Goal: Information Seeking & Learning: Find specific fact

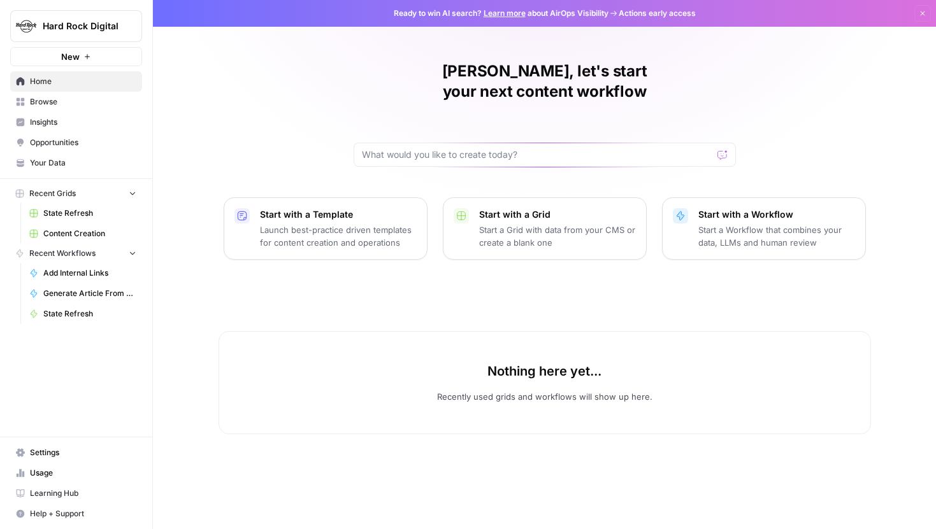
click at [85, 218] on span "State Refresh" at bounding box center [89, 213] width 93 height 11
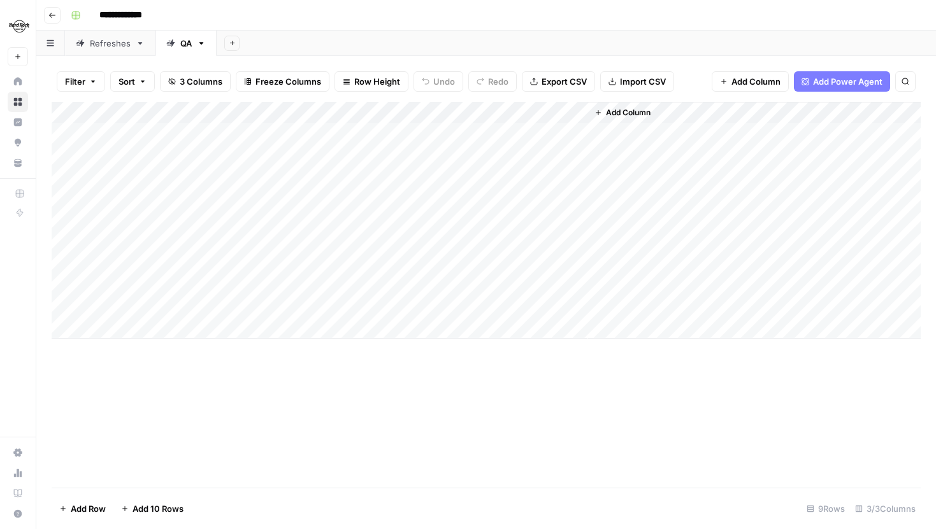
click at [104, 41] on div "Refreshes" at bounding box center [110, 43] width 41 height 13
click at [181, 48] on div "QA" at bounding box center [185, 43] width 11 height 13
click at [113, 43] on div "Refreshes" at bounding box center [110, 43] width 41 height 13
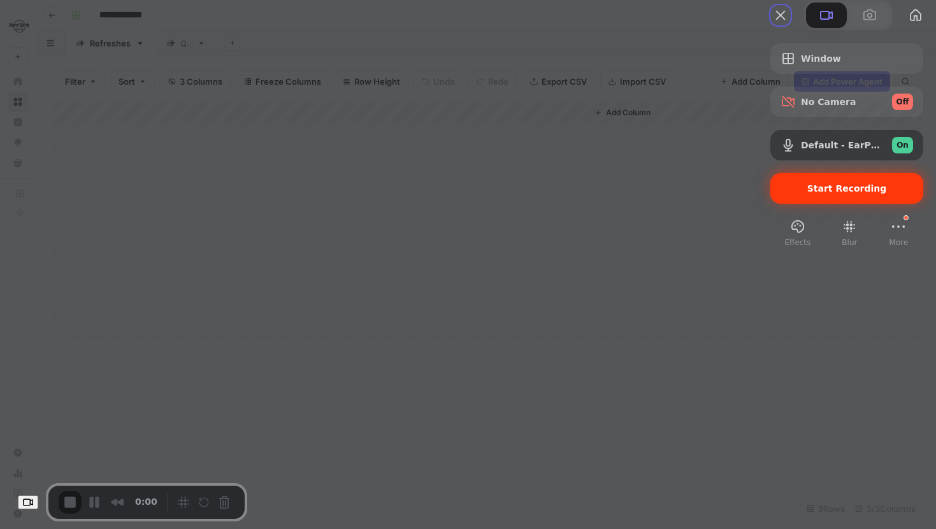
click at [807, 194] on span "Start Recording" at bounding box center [847, 188] width 80 height 10
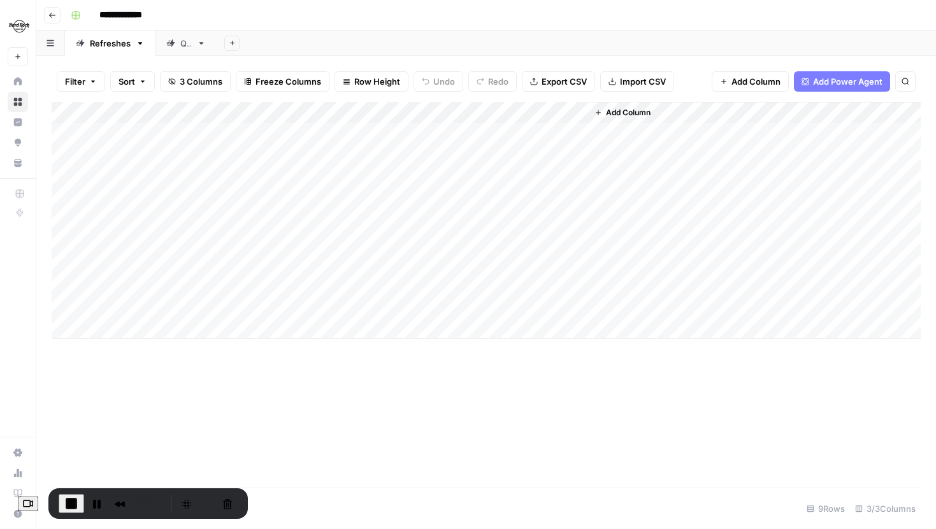
click at [180, 47] on div "QA" at bounding box center [185, 43] width 11 height 13
click at [108, 49] on link "Refreshes" at bounding box center [110, 43] width 90 height 25
click at [444, 136] on div "Add Column" at bounding box center [486, 220] width 869 height 237
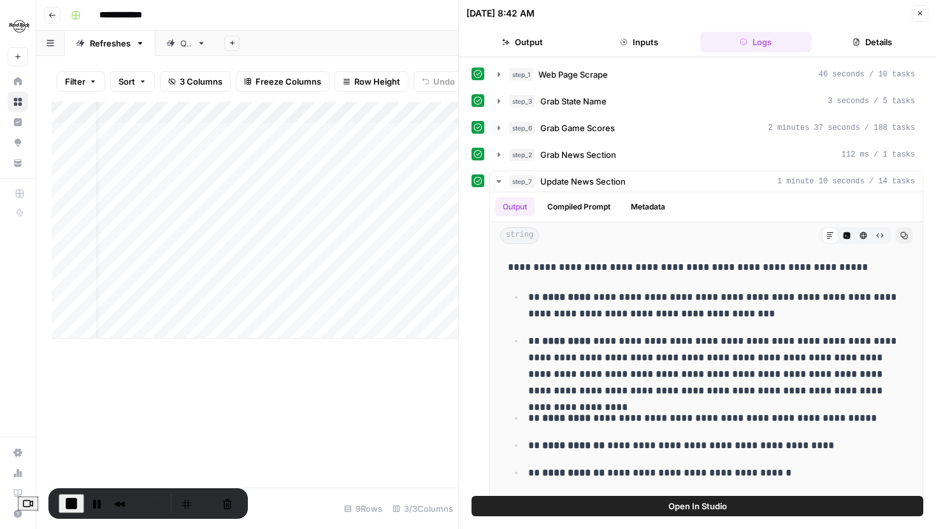
scroll to position [0, 31]
click at [500, 129] on icon "button" at bounding box center [499, 128] width 10 height 10
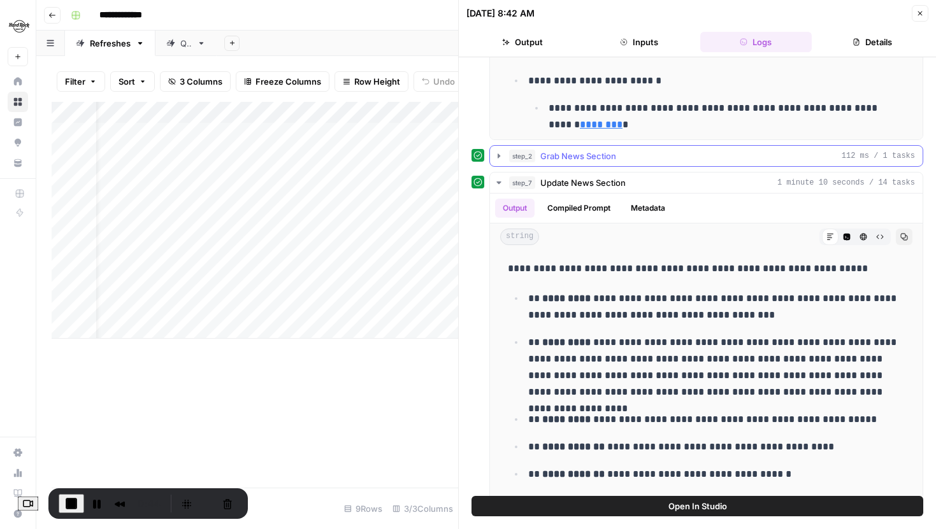
scroll to position [341, 0]
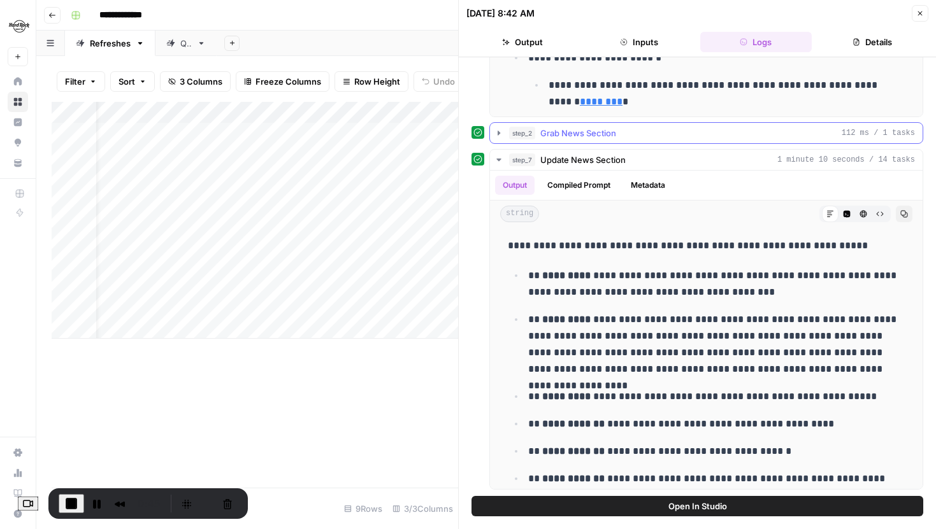
click at [503, 129] on icon "button" at bounding box center [499, 133] width 10 height 10
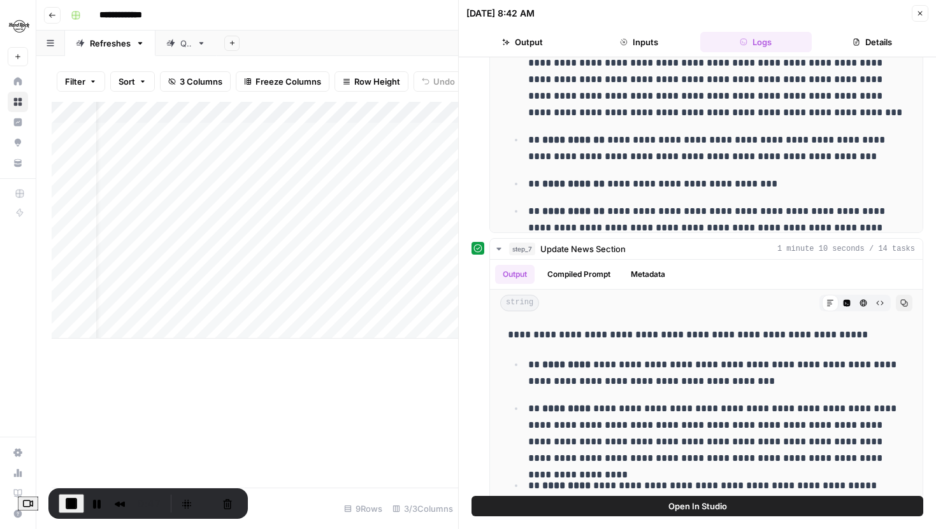
scroll to position [594, 0]
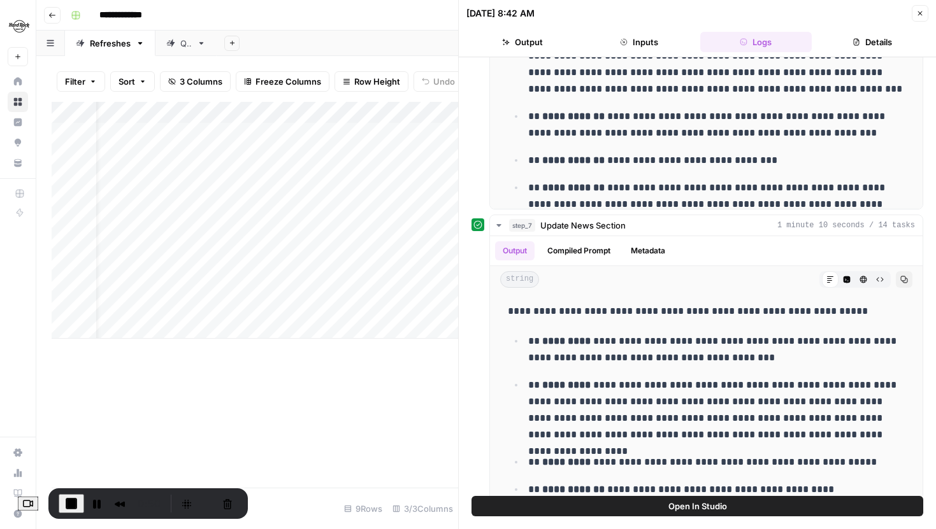
click at [917, 16] on icon "button" at bounding box center [920, 14] width 8 height 8
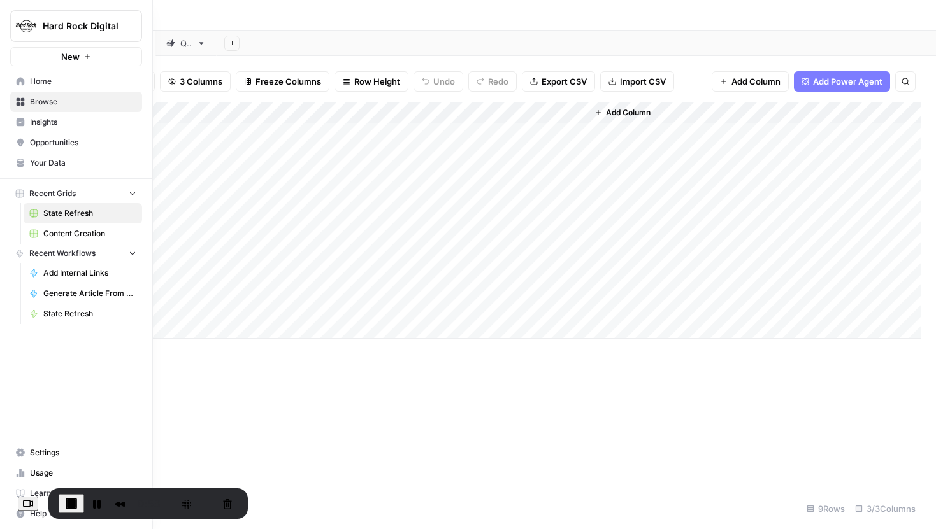
click at [24, 164] on icon at bounding box center [20, 163] width 9 height 9
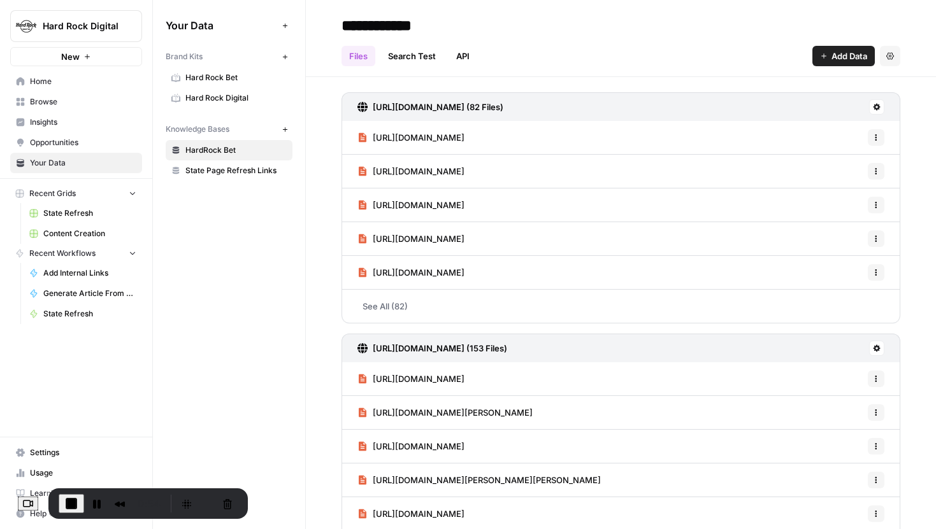
click at [221, 167] on span "State Page Refresh Links" at bounding box center [235, 170] width 101 height 11
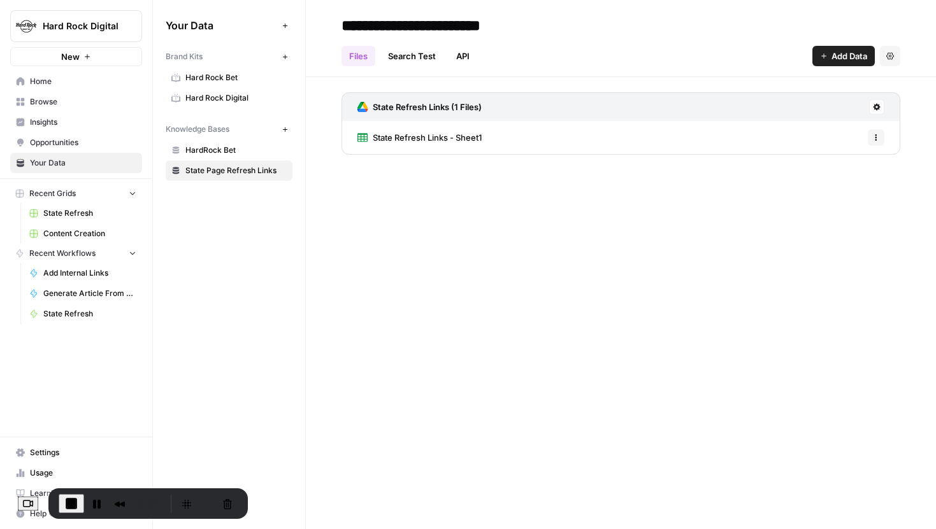
click at [459, 133] on span "State Refresh Links - Sheet1" at bounding box center [427, 137] width 109 height 13
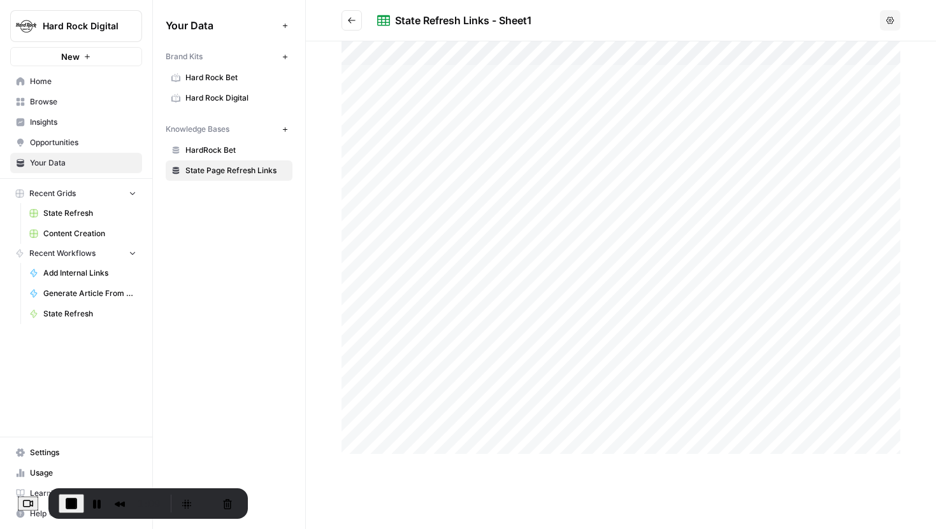
click at [498, 145] on div at bounding box center [621, 247] width 559 height 413
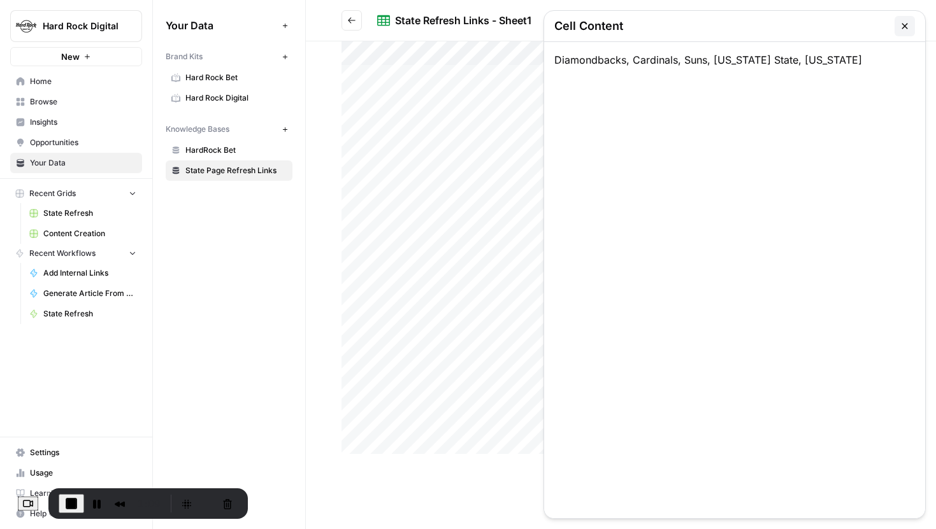
click at [498, 145] on div at bounding box center [621, 247] width 559 height 413
click at [898, 24] on button "button" at bounding box center [905, 26] width 20 height 20
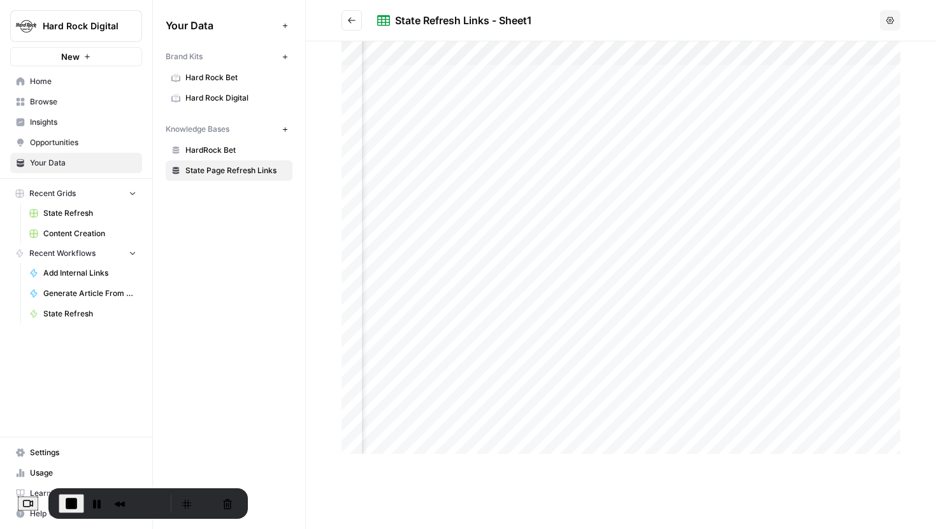
scroll to position [0, 61]
click at [743, 137] on div at bounding box center [621, 247] width 559 height 413
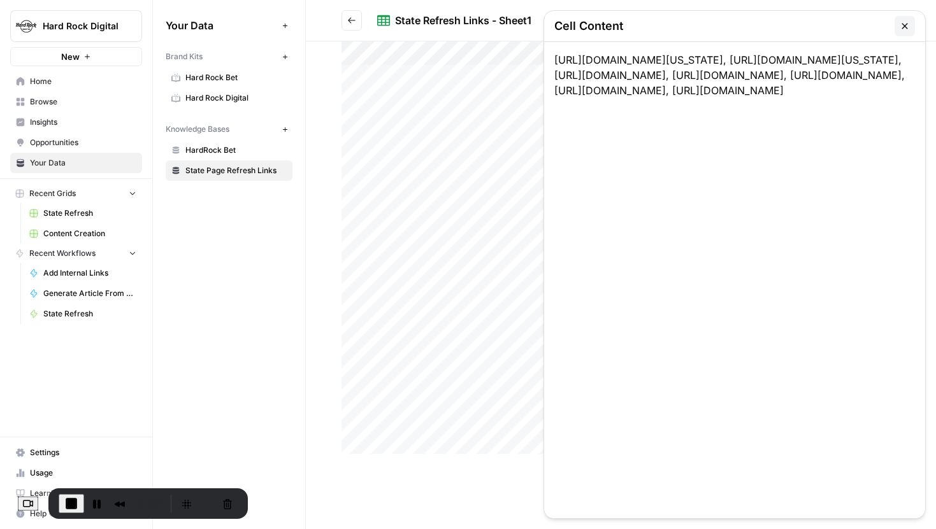
scroll to position [0, 0]
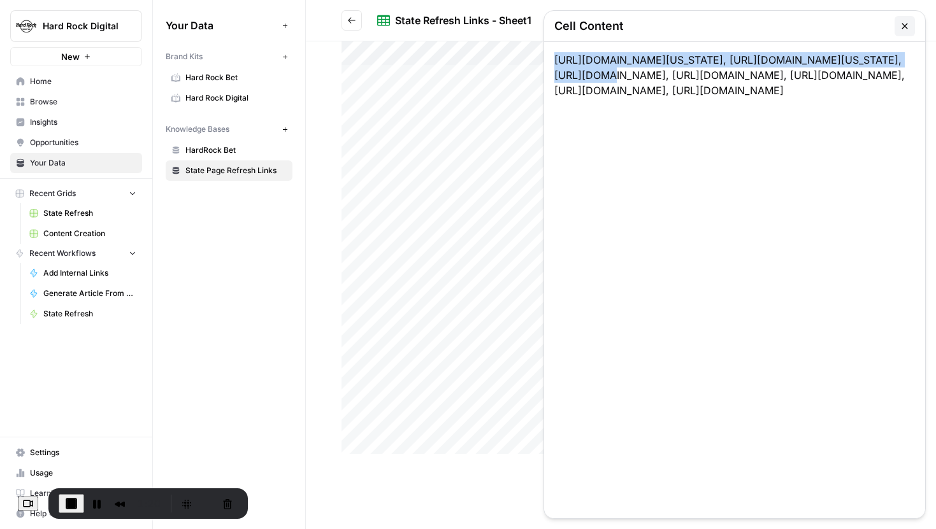
drag, startPoint x: 551, startPoint y: 59, endPoint x: 624, endPoint y: 71, distance: 73.7
click at [624, 71] on div "[URL][DOMAIN_NAME][US_STATE], [URL][DOMAIN_NAME][US_STATE], [URL][DOMAIN_NAME],…" at bounding box center [734, 280] width 381 height 477
copy div "[URL][DOMAIN_NAME][US_STATE]"
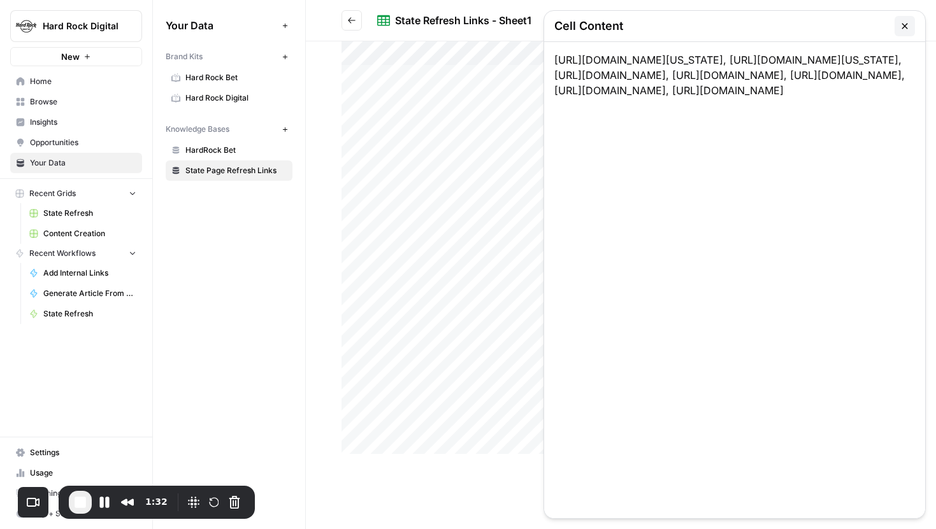
drag, startPoint x: 889, startPoint y: 105, endPoint x: 555, endPoint y: 102, distance: 334.5
click at [555, 102] on div "[URL][DOMAIN_NAME][US_STATE], [URL][DOMAIN_NAME][US_STATE], [URL][DOMAIN_NAME],…" at bounding box center [734, 280] width 381 height 477
copy div "[URL][DOMAIN_NAME]"
click at [903, 24] on icon "button" at bounding box center [905, 26] width 6 height 6
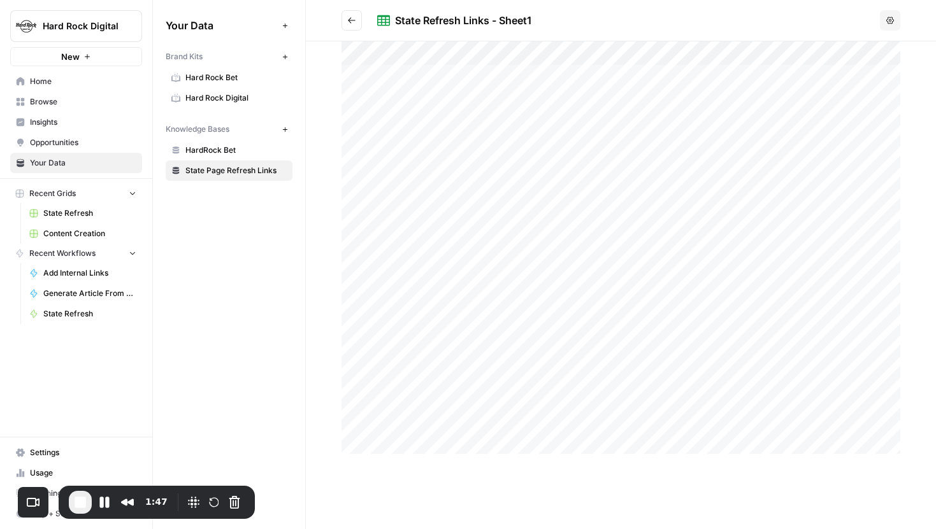
click at [79, 212] on span "State Refresh" at bounding box center [89, 213] width 93 height 11
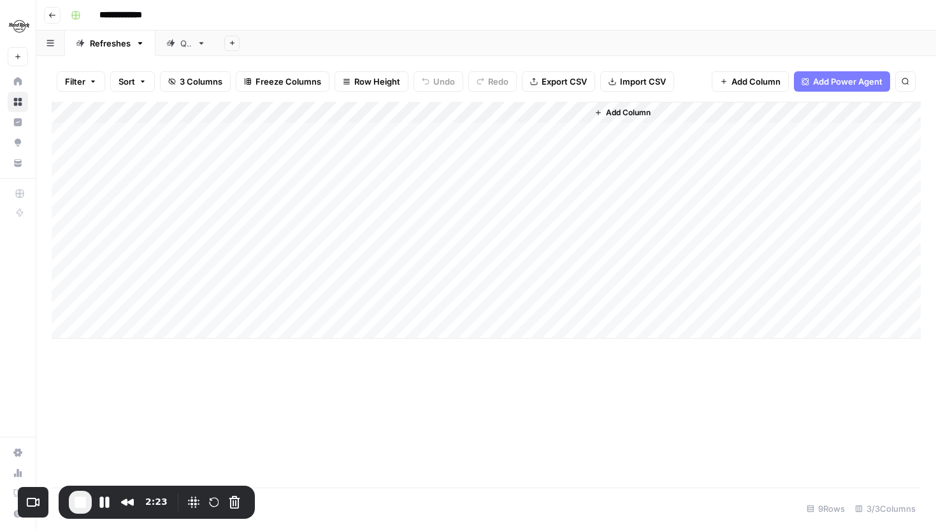
click at [192, 48] on link "QA" at bounding box center [185, 43] width 61 height 25
click at [445, 155] on div "Add Column" at bounding box center [486, 220] width 869 height 237
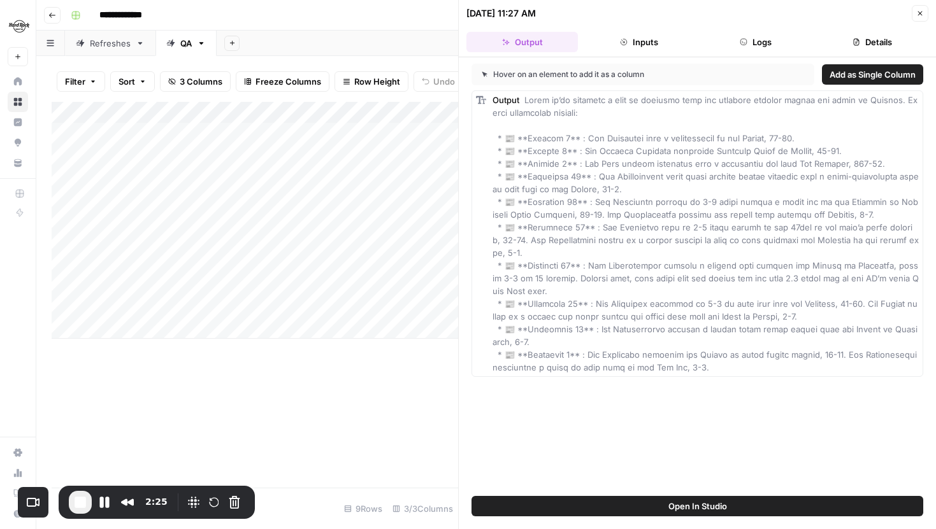
click at [761, 41] on button "Logs" at bounding box center [756, 42] width 112 height 20
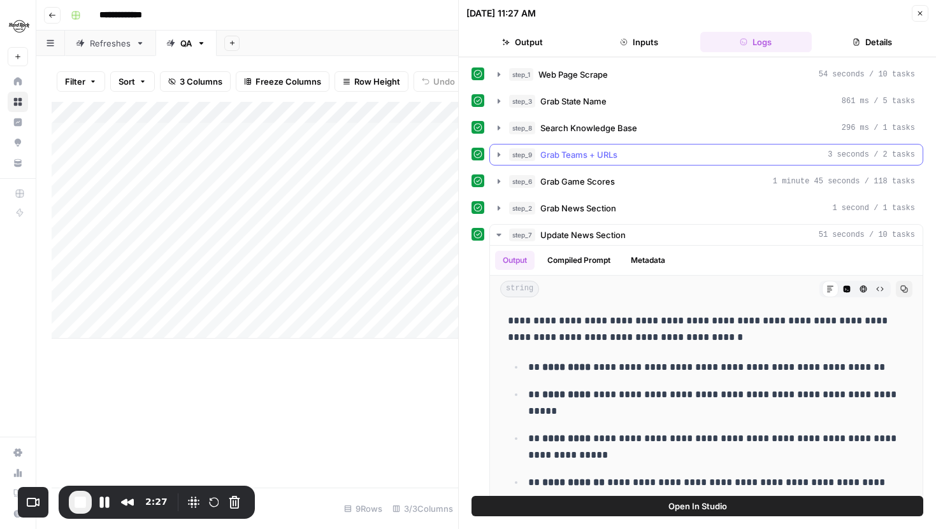
click at [495, 156] on icon "button" at bounding box center [499, 155] width 10 height 10
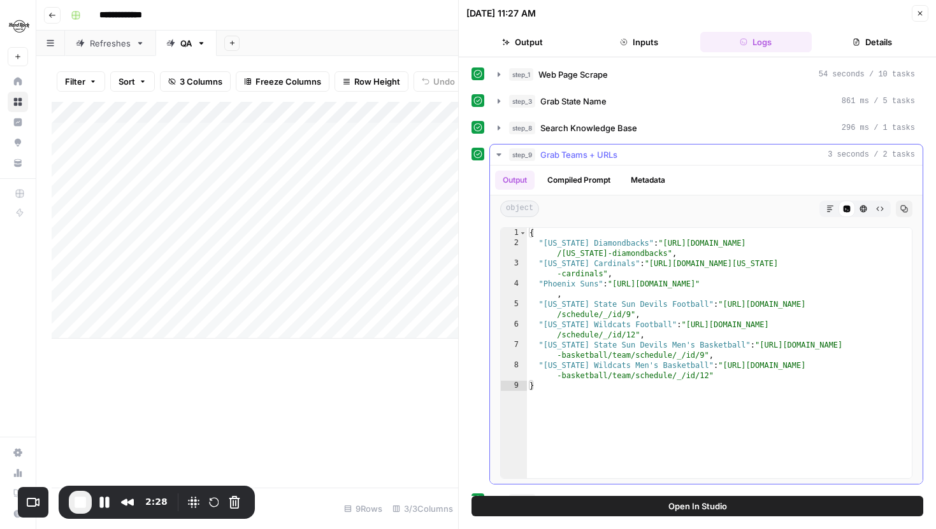
scroll to position [17, 0]
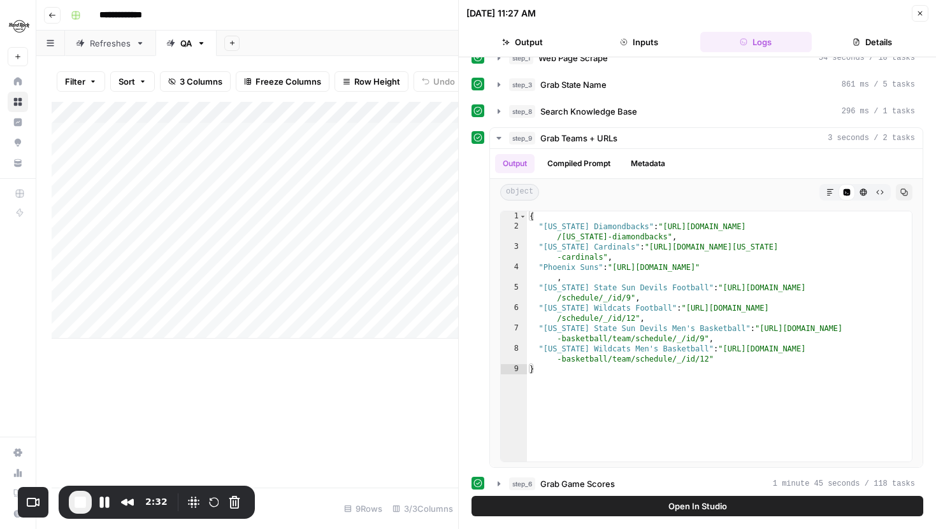
click at [919, 15] on icon "button" at bounding box center [920, 14] width 8 height 8
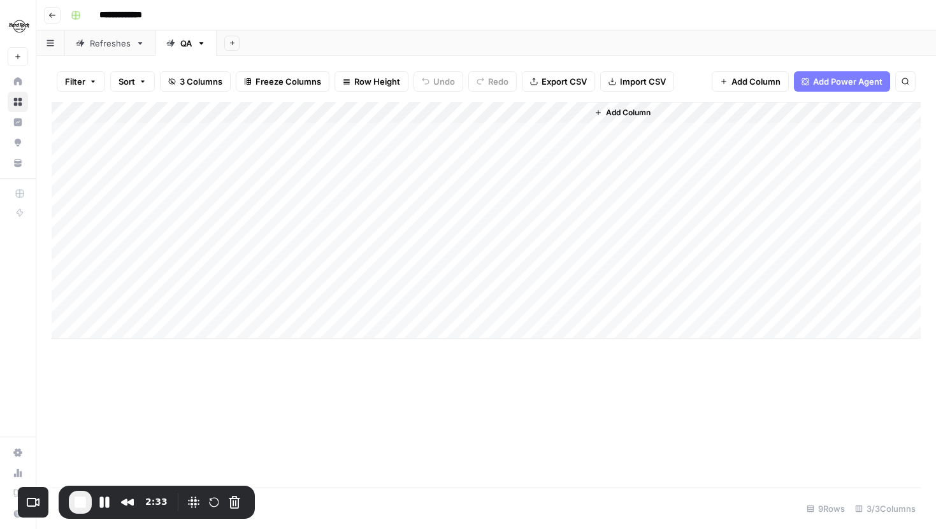
click at [107, 39] on div "Refreshes" at bounding box center [110, 43] width 41 height 13
click at [215, 506] on button "Restart Recording" at bounding box center [213, 502] width 15 height 15
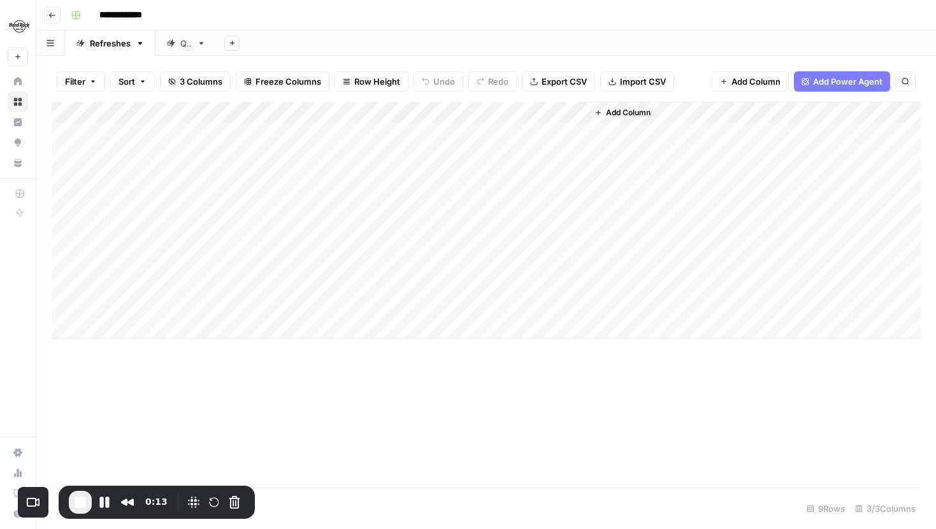
click at [173, 47] on div "QA" at bounding box center [178, 43] width 25 height 13
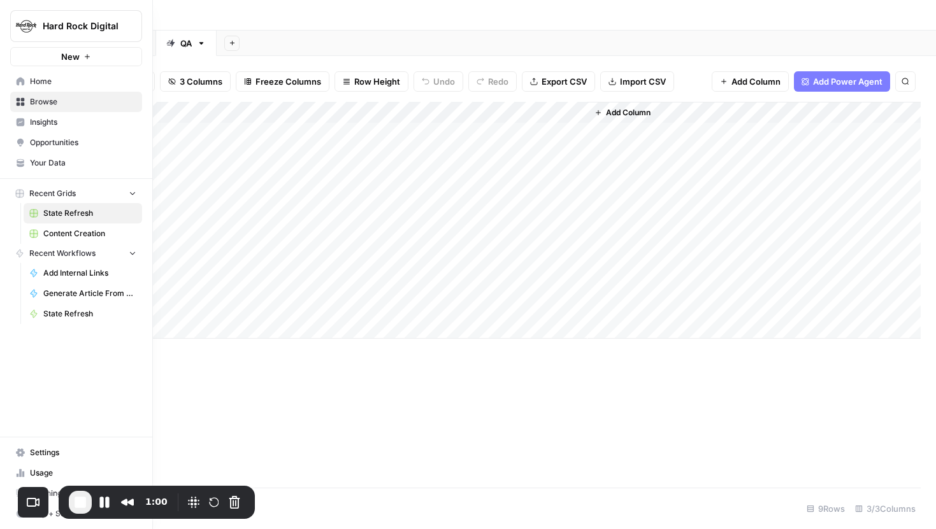
click at [54, 164] on span "Your Data" at bounding box center [83, 162] width 106 height 11
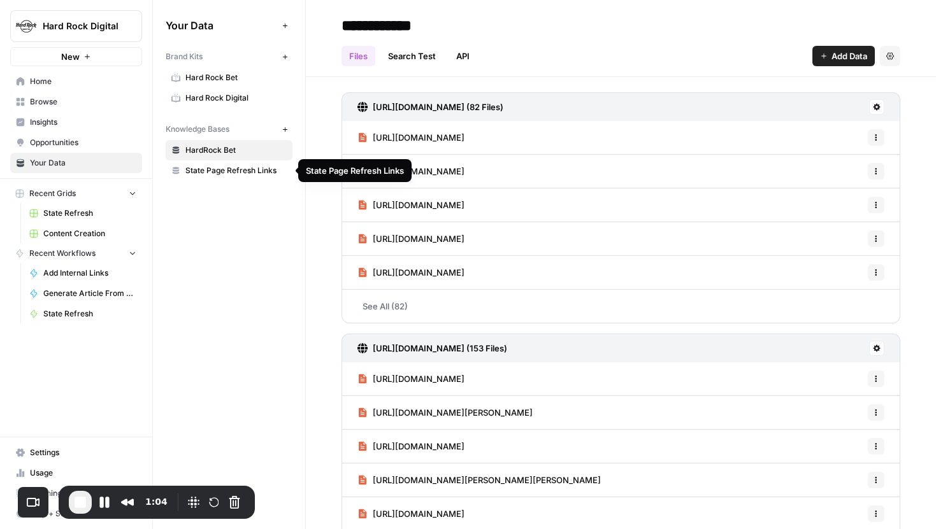
click at [238, 176] on link "State Page Refresh Links" at bounding box center [229, 171] width 127 height 20
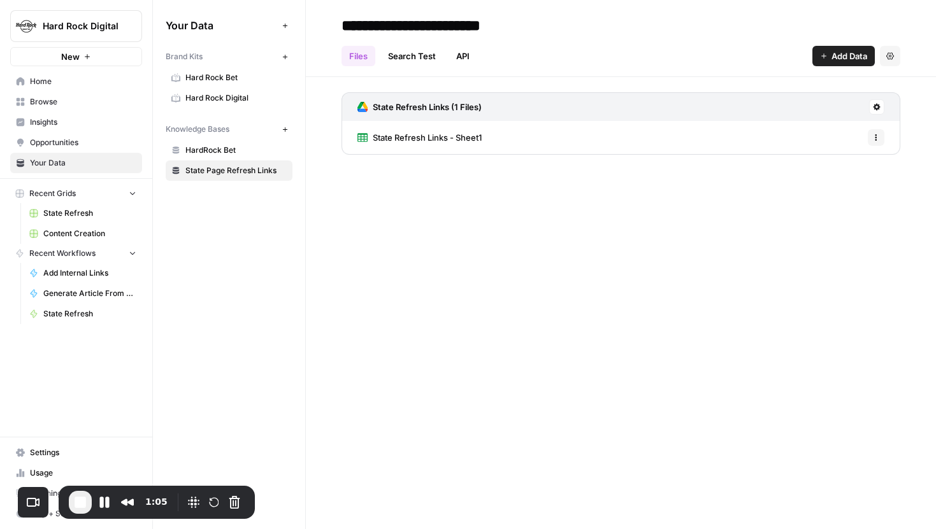
click at [824, 59] on icon "button" at bounding box center [824, 56] width 8 height 8
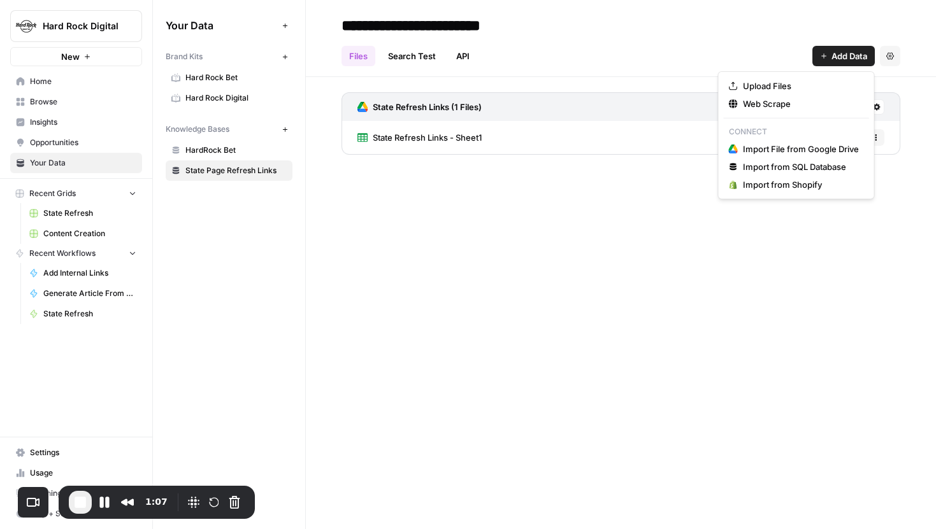
click at [540, 193] on div "**********" at bounding box center [621, 264] width 630 height 529
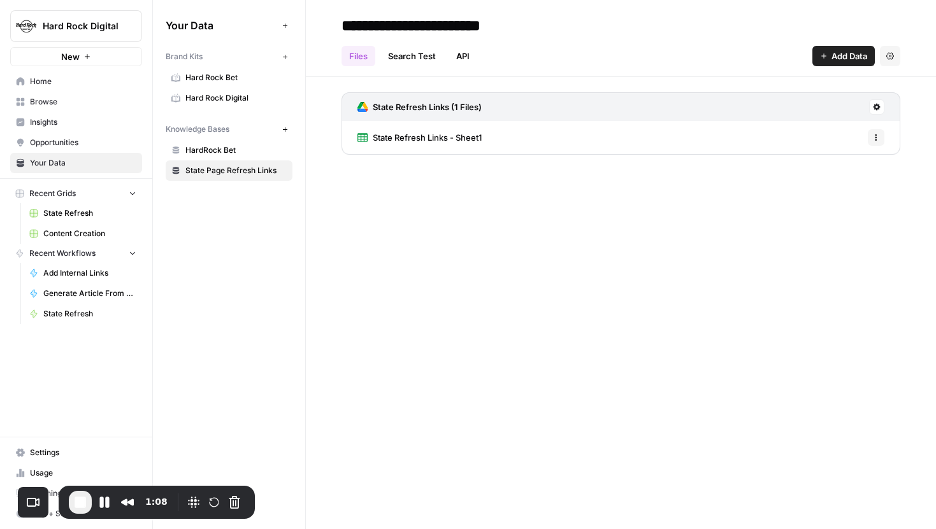
click at [464, 144] on link "State Refresh Links - Sheet1" at bounding box center [419, 137] width 124 height 33
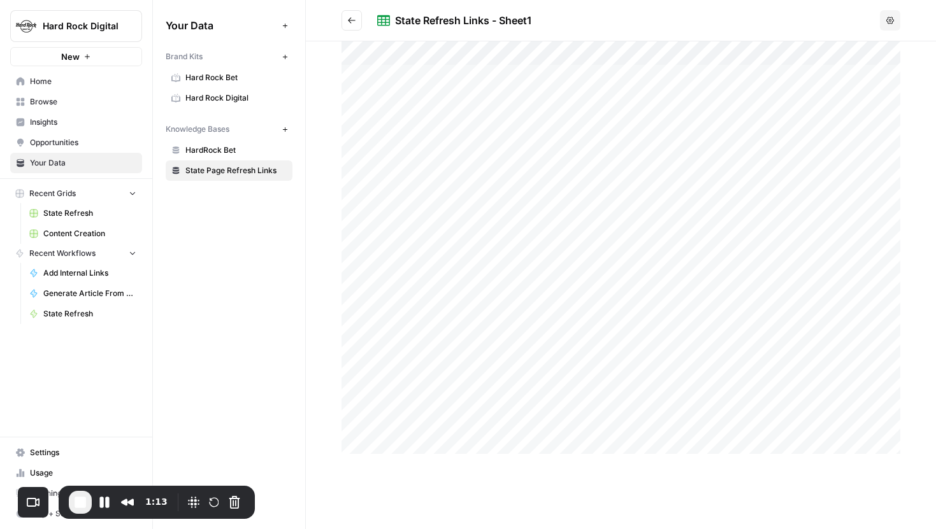
click at [349, 25] on button "Go back" at bounding box center [352, 20] width 20 height 20
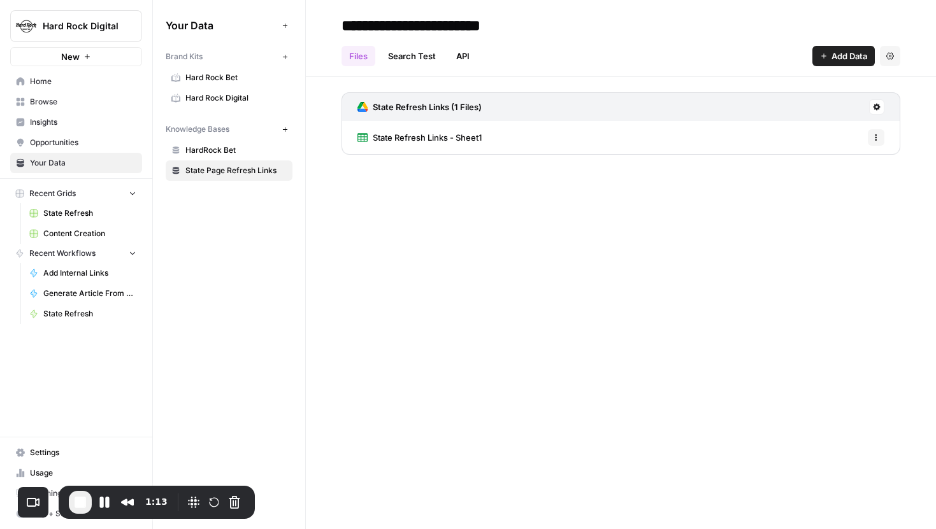
click at [402, 57] on link "Search Test" at bounding box center [411, 56] width 63 height 20
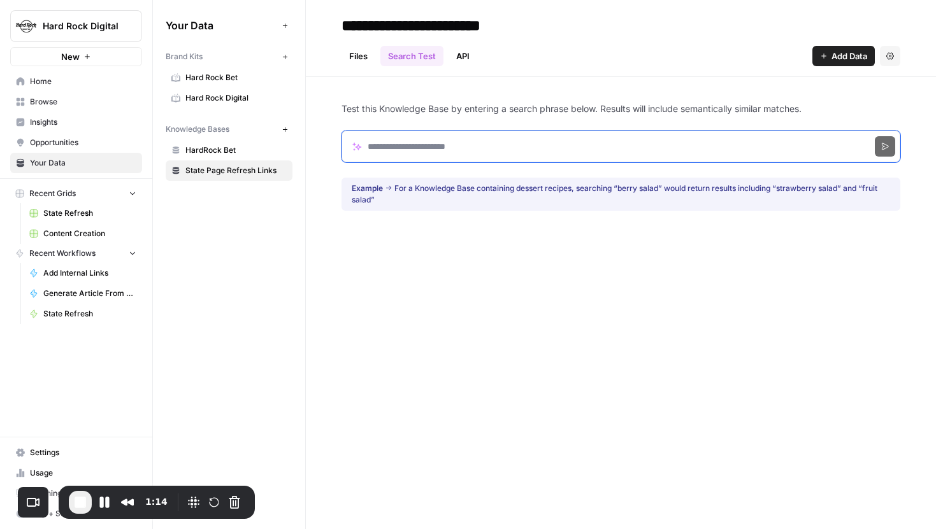
click at [405, 141] on input "Search phrase" at bounding box center [621, 147] width 559 height 32
type input "*******"
click button "Search" at bounding box center [885, 146] width 20 height 20
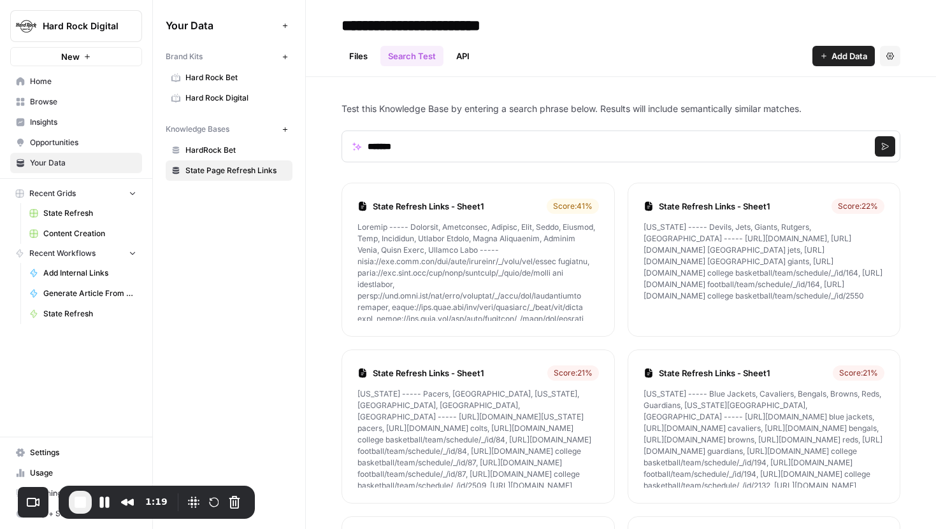
drag, startPoint x: 358, startPoint y: 229, endPoint x: 420, endPoint y: 309, distance: 101.3
click at [420, 309] on p at bounding box center [477, 271] width 241 height 99
click at [477, 278] on p at bounding box center [477, 271] width 241 height 99
click at [71, 219] on link "State Refresh" at bounding box center [83, 213] width 119 height 20
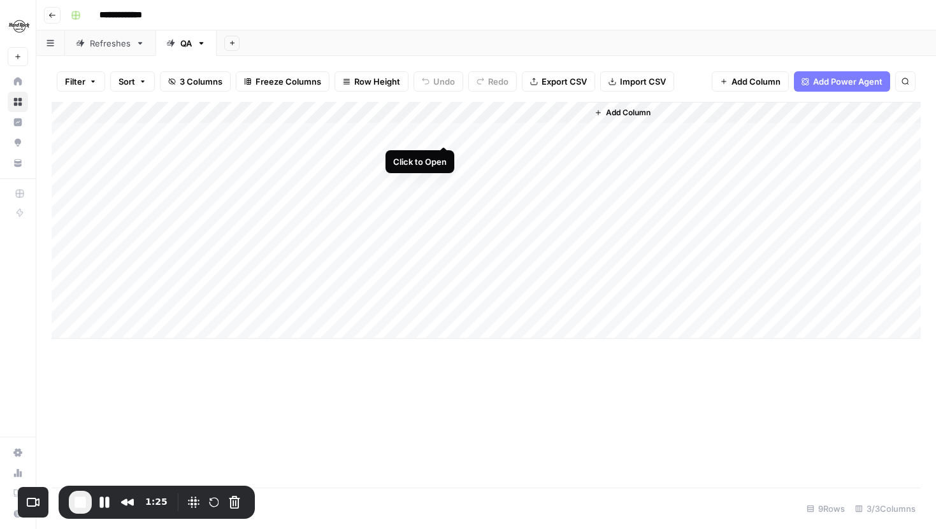
click at [442, 134] on div "Add Column" at bounding box center [486, 220] width 869 height 237
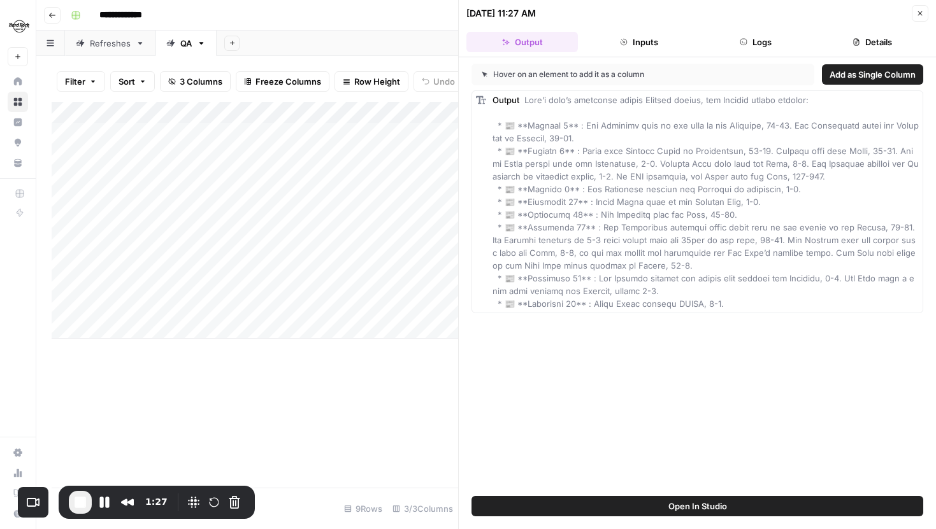
click at [741, 45] on icon "button" at bounding box center [744, 42] width 8 height 8
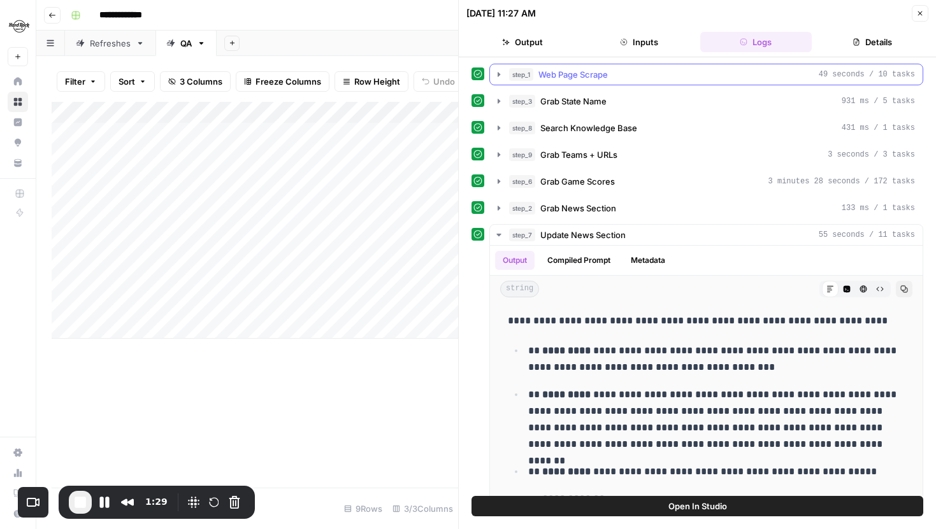
click at [499, 73] on icon "button" at bounding box center [499, 74] width 3 height 4
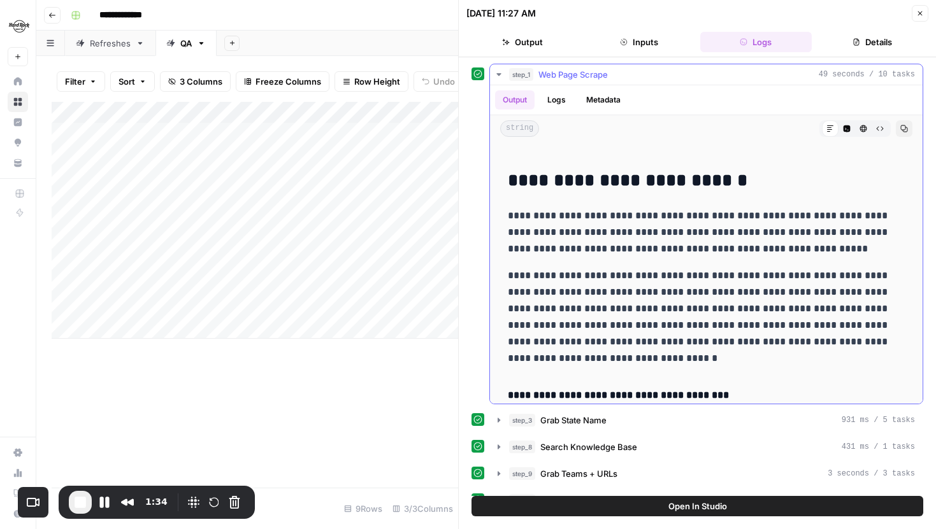
scroll to position [6355, 0]
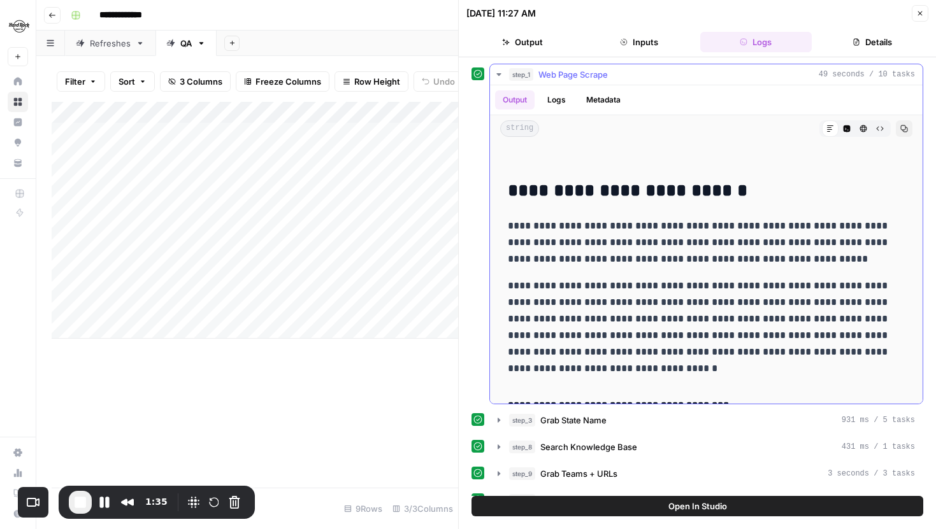
click at [503, 74] on icon "button" at bounding box center [499, 74] width 10 height 10
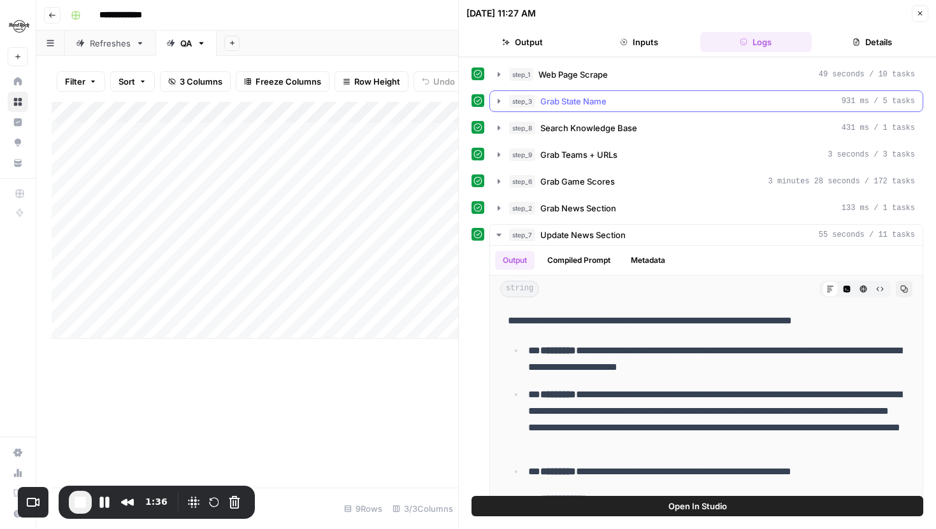
click at [499, 103] on icon "button" at bounding box center [499, 101] width 10 height 10
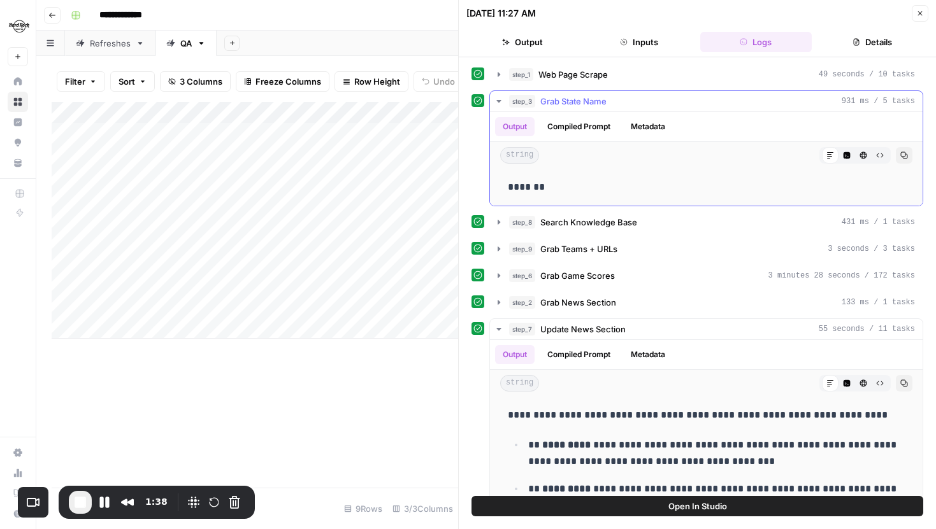
drag, startPoint x: 507, startPoint y: 185, endPoint x: 570, endPoint y: 185, distance: 63.7
click at [570, 185] on div "*******" at bounding box center [706, 187] width 412 height 27
click at [552, 186] on p "*******" at bounding box center [706, 187] width 397 height 17
click at [503, 102] on icon "button" at bounding box center [499, 101] width 10 height 10
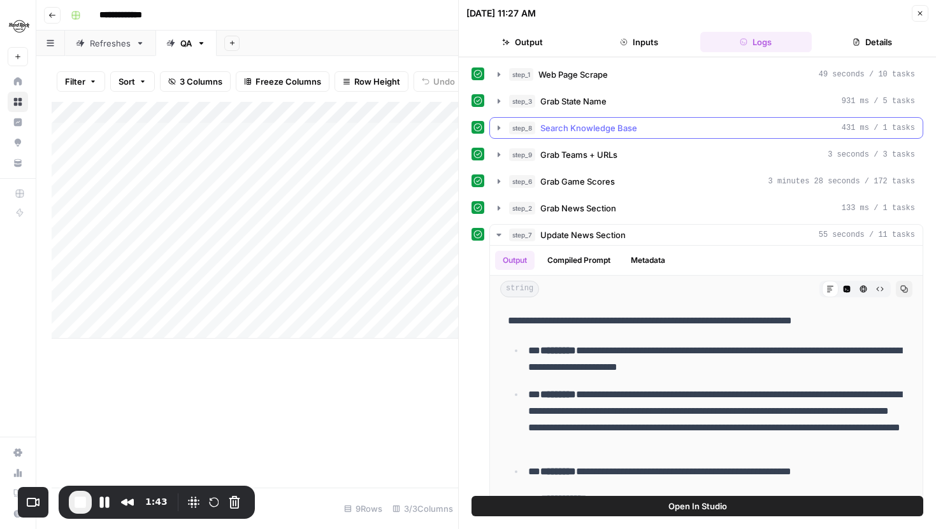
click at [501, 128] on icon "button" at bounding box center [499, 128] width 10 height 10
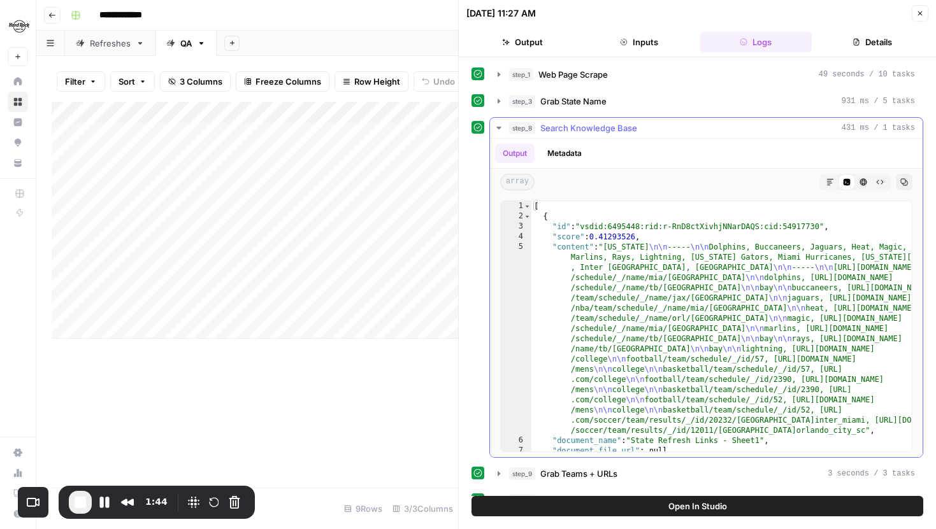
click at [499, 128] on icon "button" at bounding box center [498, 128] width 4 height 3
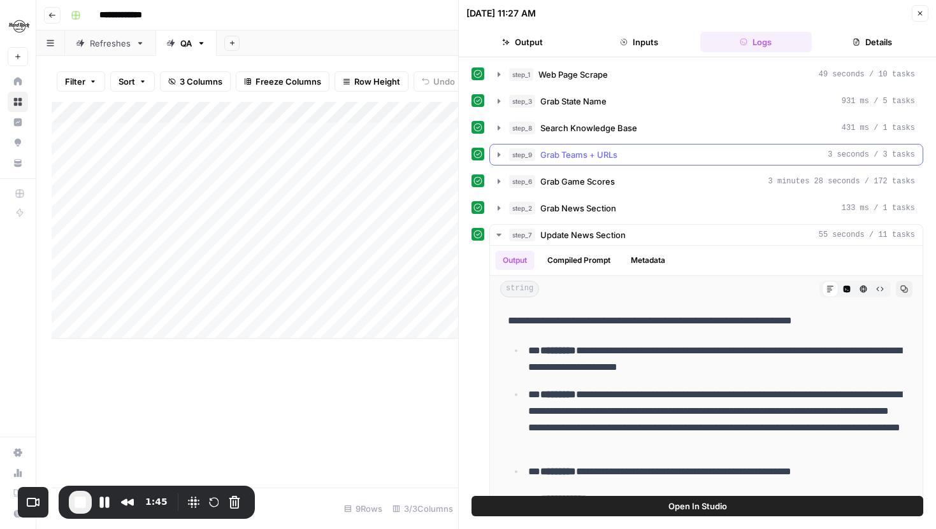
click at [500, 161] on button "step_9 Grab Teams + URLs 3 seconds / 3 tasks" at bounding box center [706, 155] width 433 height 20
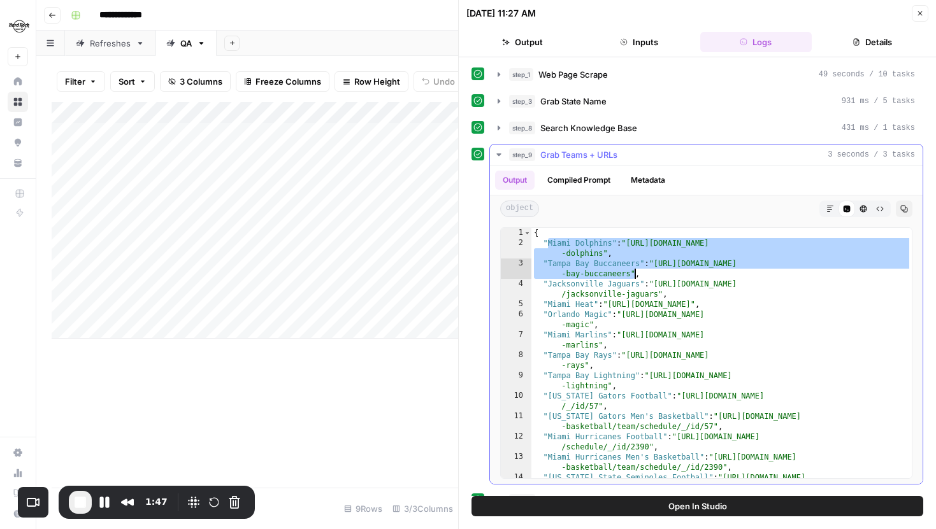
drag, startPoint x: 548, startPoint y: 244, endPoint x: 633, endPoint y: 278, distance: 91.8
click at [633, 278] on div "{ "Miami Dolphins" : "[URL][DOMAIN_NAME] -dolphins" , "Tampa Bay Buccaneers" : …" at bounding box center [721, 368] width 380 height 281
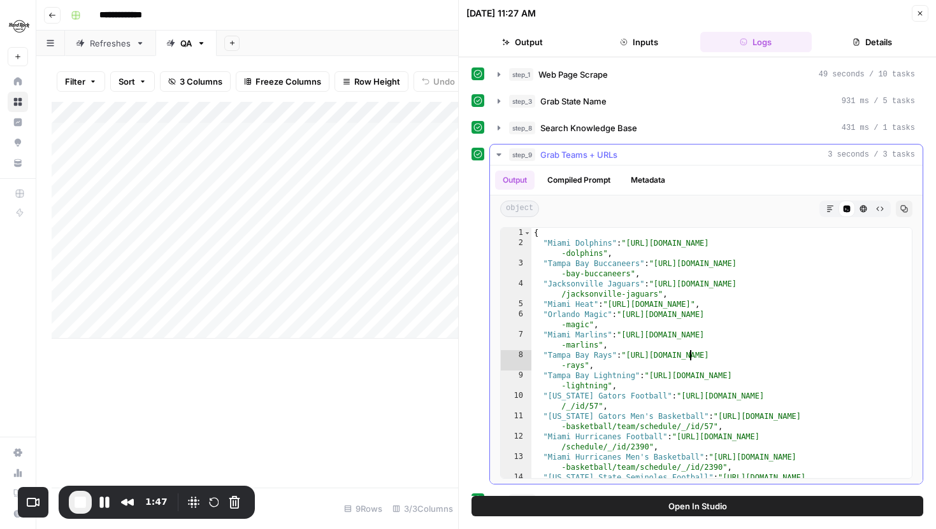
click at [691, 356] on div "{ "Miami Dolphins" : "[URL][DOMAIN_NAME] -dolphins" , "Tampa Bay Buccaneers" : …" at bounding box center [721, 368] width 380 height 281
type textarea "**********"
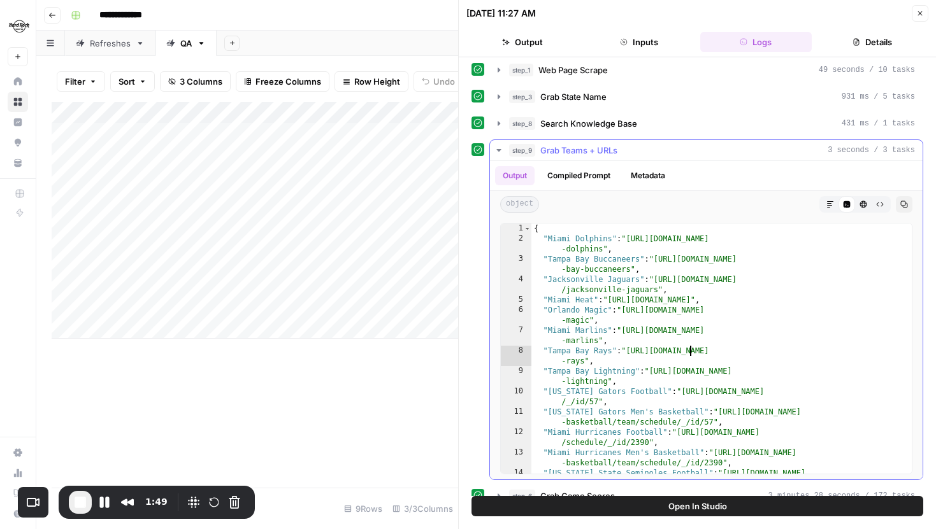
scroll to position [0, 0]
click at [500, 150] on icon "button" at bounding box center [498, 150] width 4 height 3
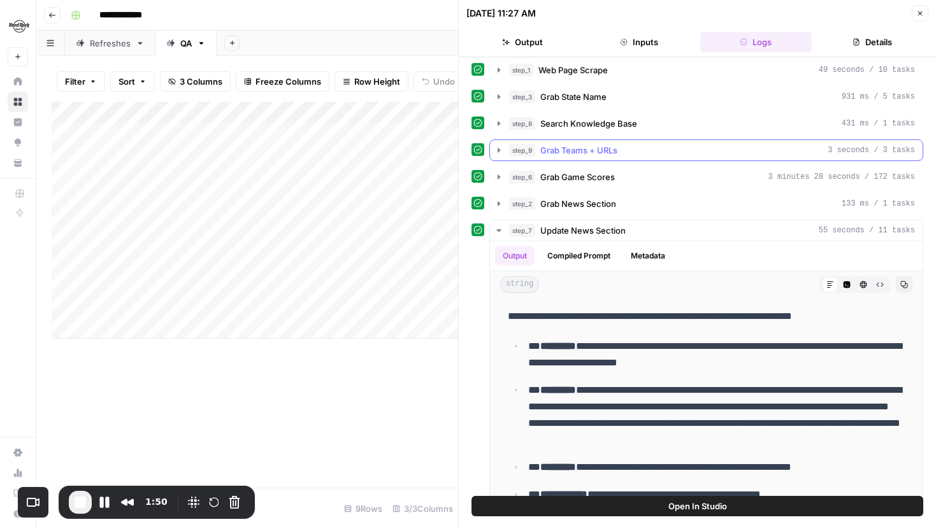
scroll to position [27, 0]
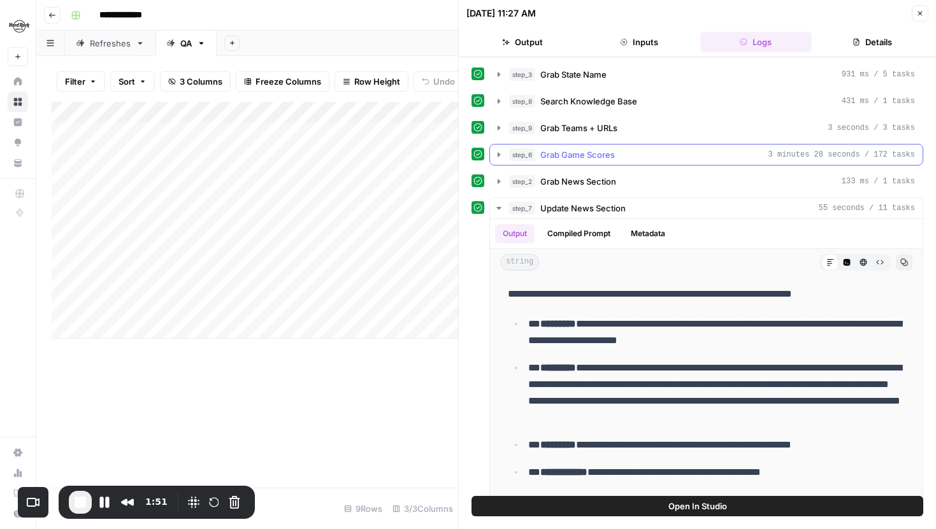
click at [499, 154] on icon "button" at bounding box center [499, 154] width 3 height 4
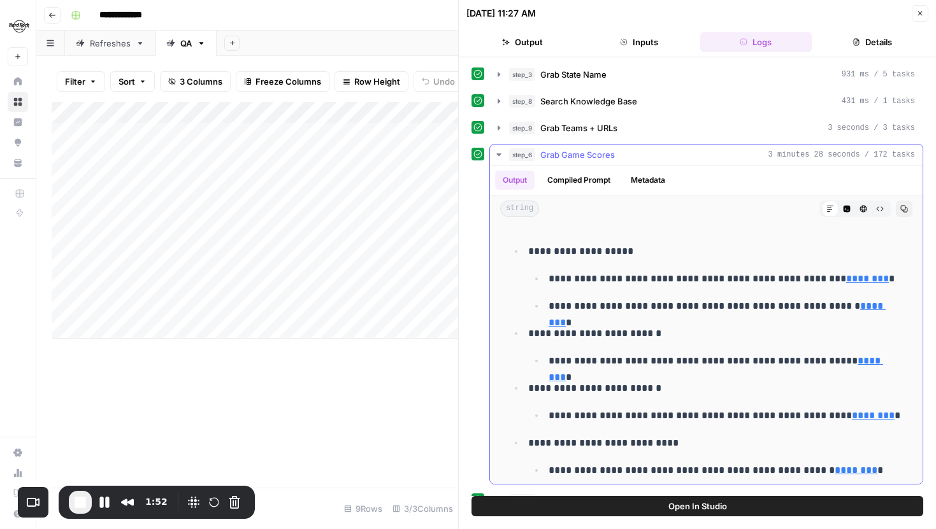
click at [500, 152] on icon "button" at bounding box center [499, 155] width 10 height 10
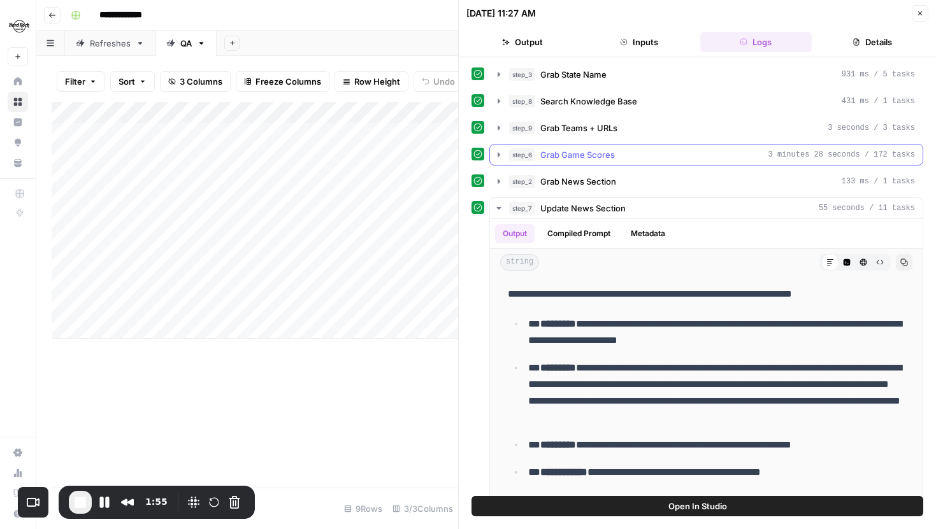
click at [497, 154] on icon "button" at bounding box center [499, 155] width 10 height 10
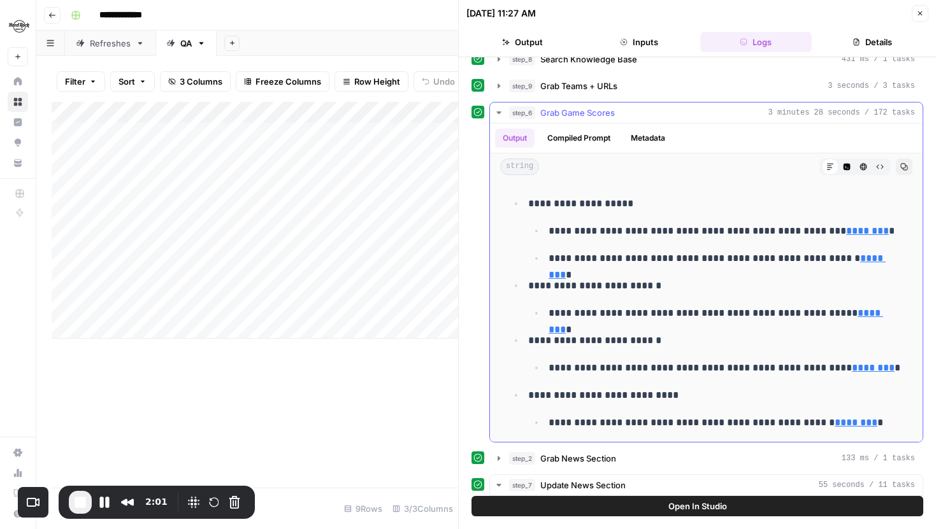
scroll to position [0, 0]
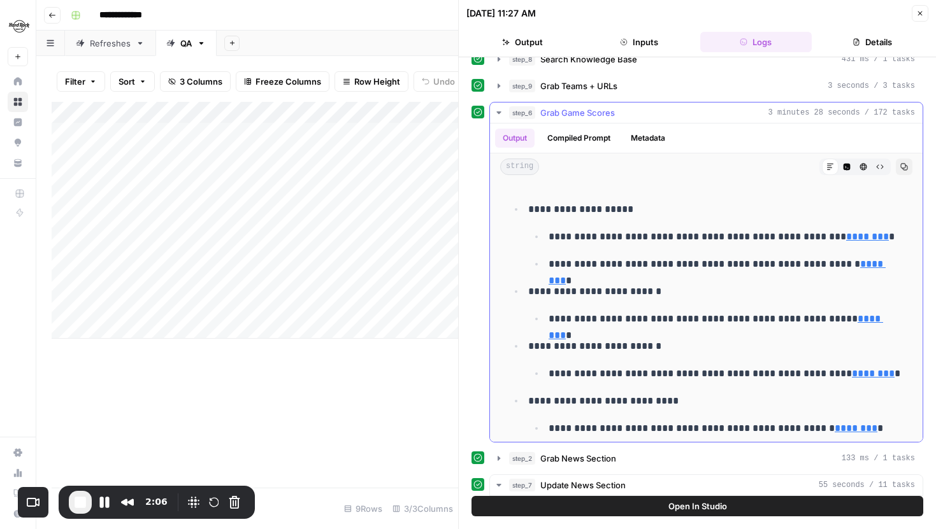
click at [495, 110] on icon "button" at bounding box center [499, 113] width 10 height 10
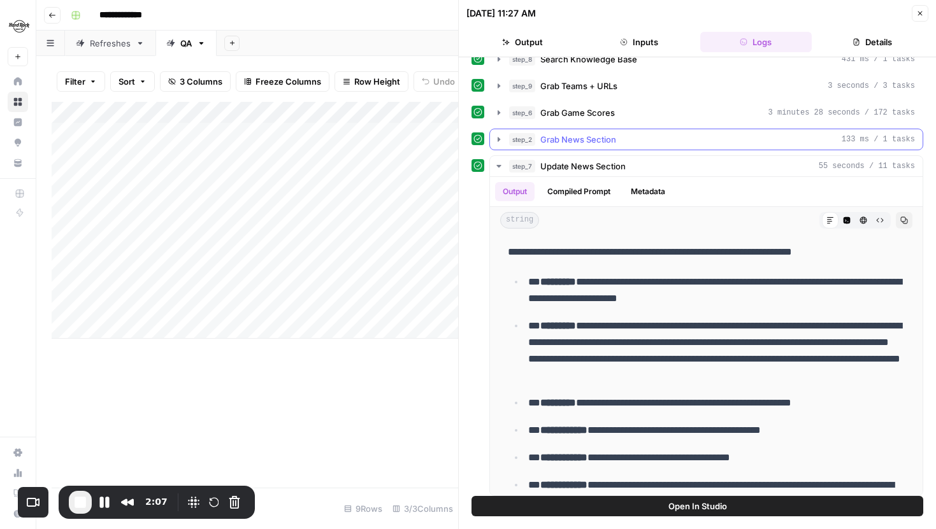
click at [502, 142] on icon "button" at bounding box center [499, 139] width 10 height 10
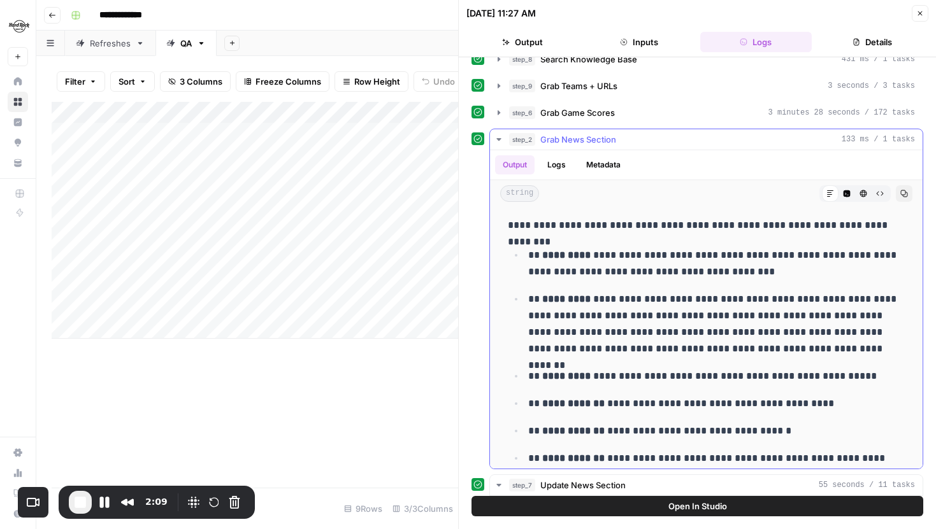
drag, startPoint x: 514, startPoint y: 228, endPoint x: 709, endPoint y: 327, distance: 218.6
click at [707, 326] on div "**********" at bounding box center [706, 413] width 412 height 403
click at [709, 327] on p "**********" at bounding box center [716, 324] width 377 height 66
click at [501, 142] on icon "button" at bounding box center [499, 139] width 10 height 10
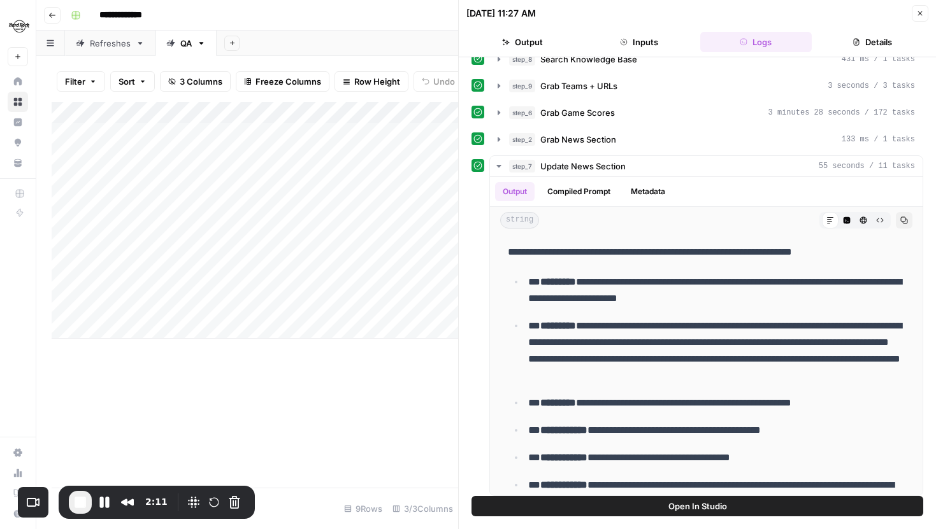
scroll to position [75, 0]
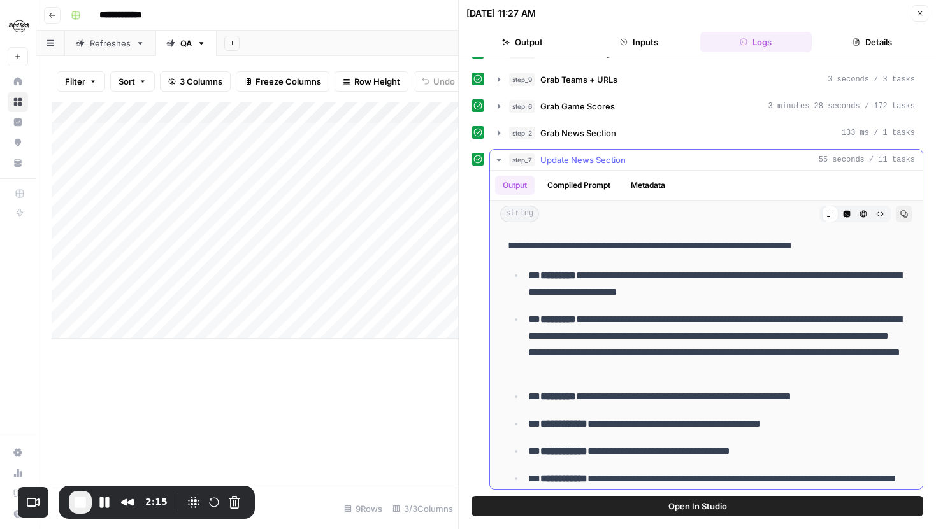
drag, startPoint x: 508, startPoint y: 245, endPoint x: 768, endPoint y: 377, distance: 290.9
click at [774, 377] on div "**********" at bounding box center [706, 434] width 412 height 403
click at [768, 377] on p "**********" at bounding box center [716, 345] width 377 height 66
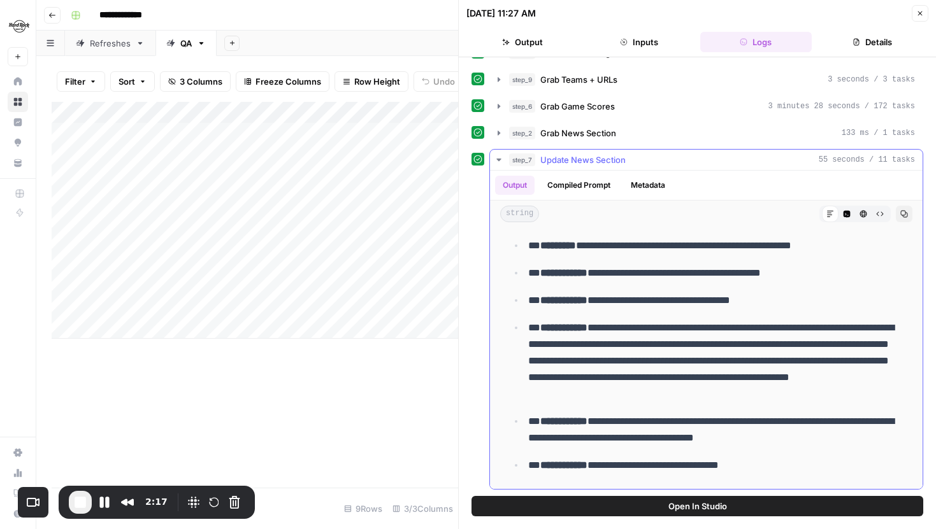
scroll to position [0, 0]
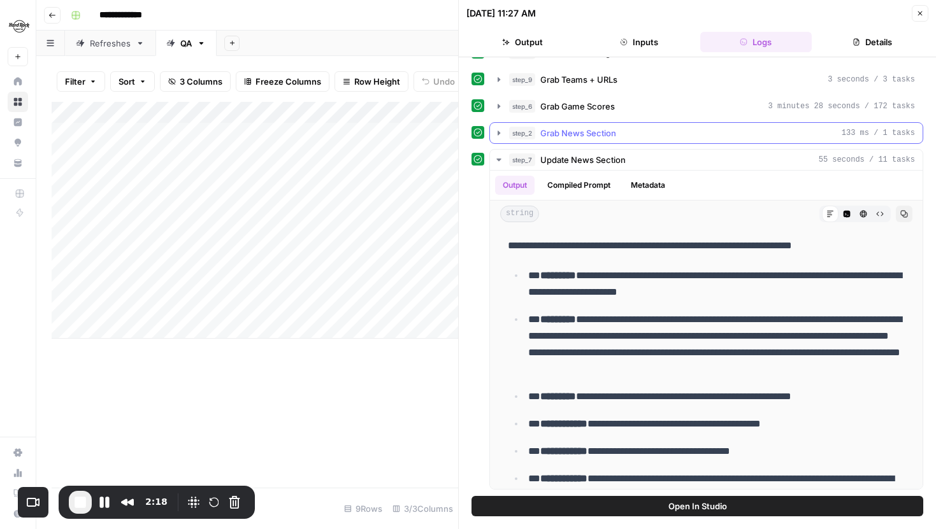
click at [498, 136] on icon "button" at bounding box center [499, 133] width 10 height 10
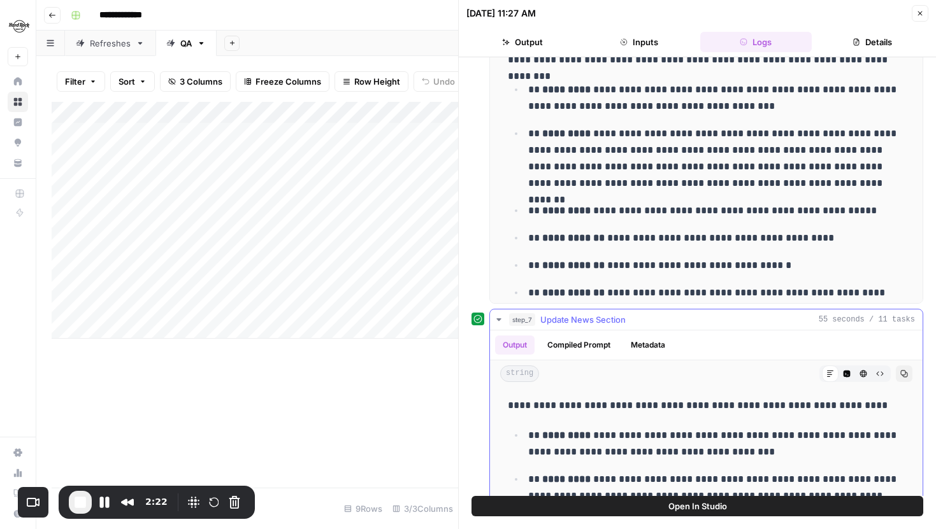
scroll to position [236, 0]
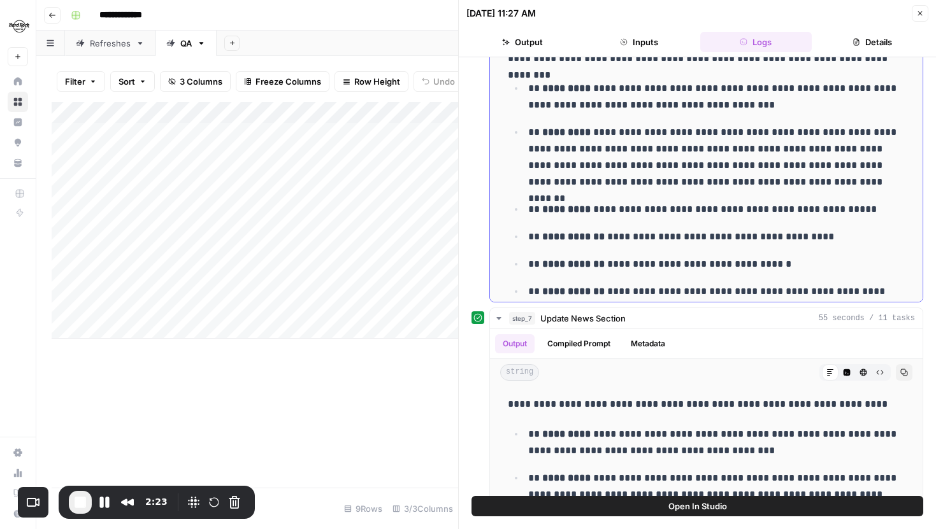
drag, startPoint x: 543, startPoint y: 88, endPoint x: 744, endPoint y: 122, distance: 204.2
click at [745, 122] on ul "**********" at bounding box center [706, 259] width 397 height 358
click at [744, 122] on ul "**********" at bounding box center [706, 259] width 397 height 358
drag, startPoint x: 771, startPoint y: 107, endPoint x: 524, endPoint y: 89, distance: 247.9
click at [524, 89] on ul "**********" at bounding box center [706, 259] width 397 height 358
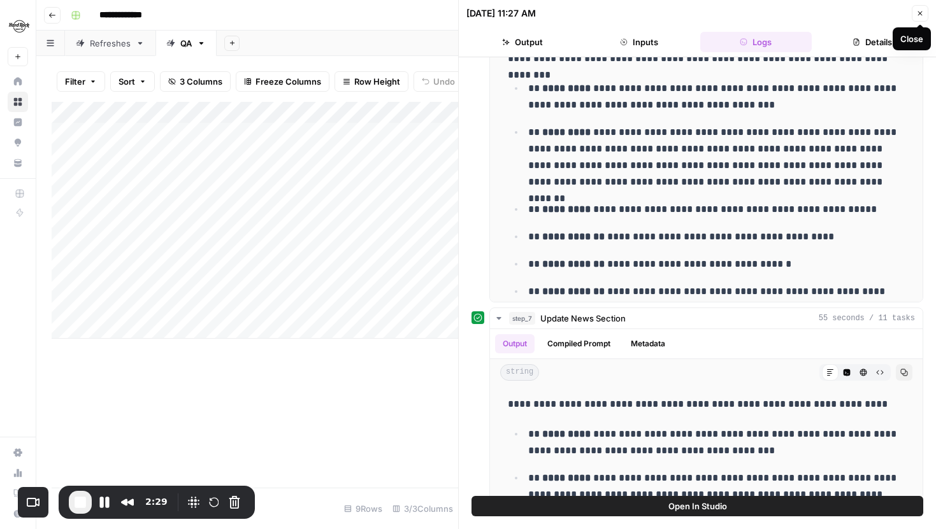
click at [916, 11] on icon "button" at bounding box center [920, 14] width 8 height 8
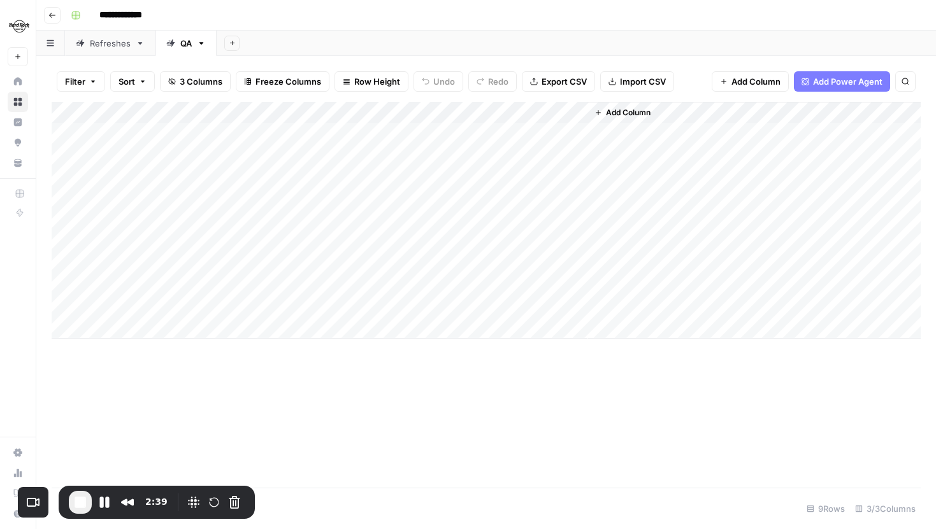
click at [120, 50] on link "Refreshes" at bounding box center [110, 43] width 90 height 25
click at [577, 197] on div "Add Column" at bounding box center [486, 220] width 869 height 237
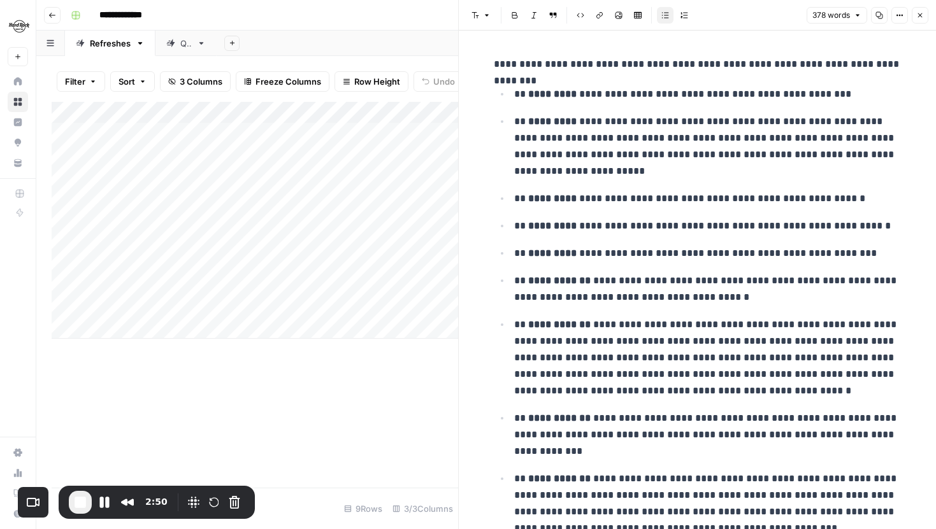
click at [921, 20] on button "Close" at bounding box center [920, 15] width 17 height 17
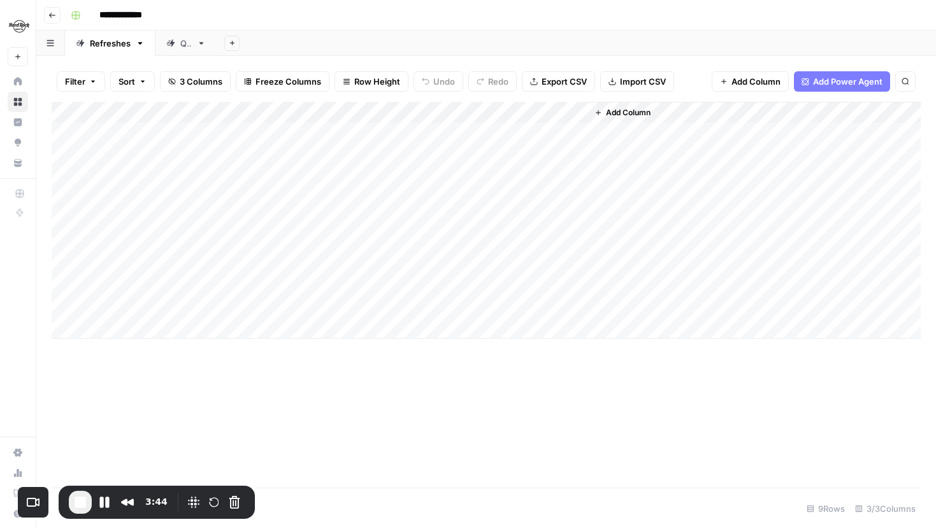
click at [85, 502] on span "End Recording" at bounding box center [80, 502] width 15 height 15
